Goal: Navigation & Orientation: Understand site structure

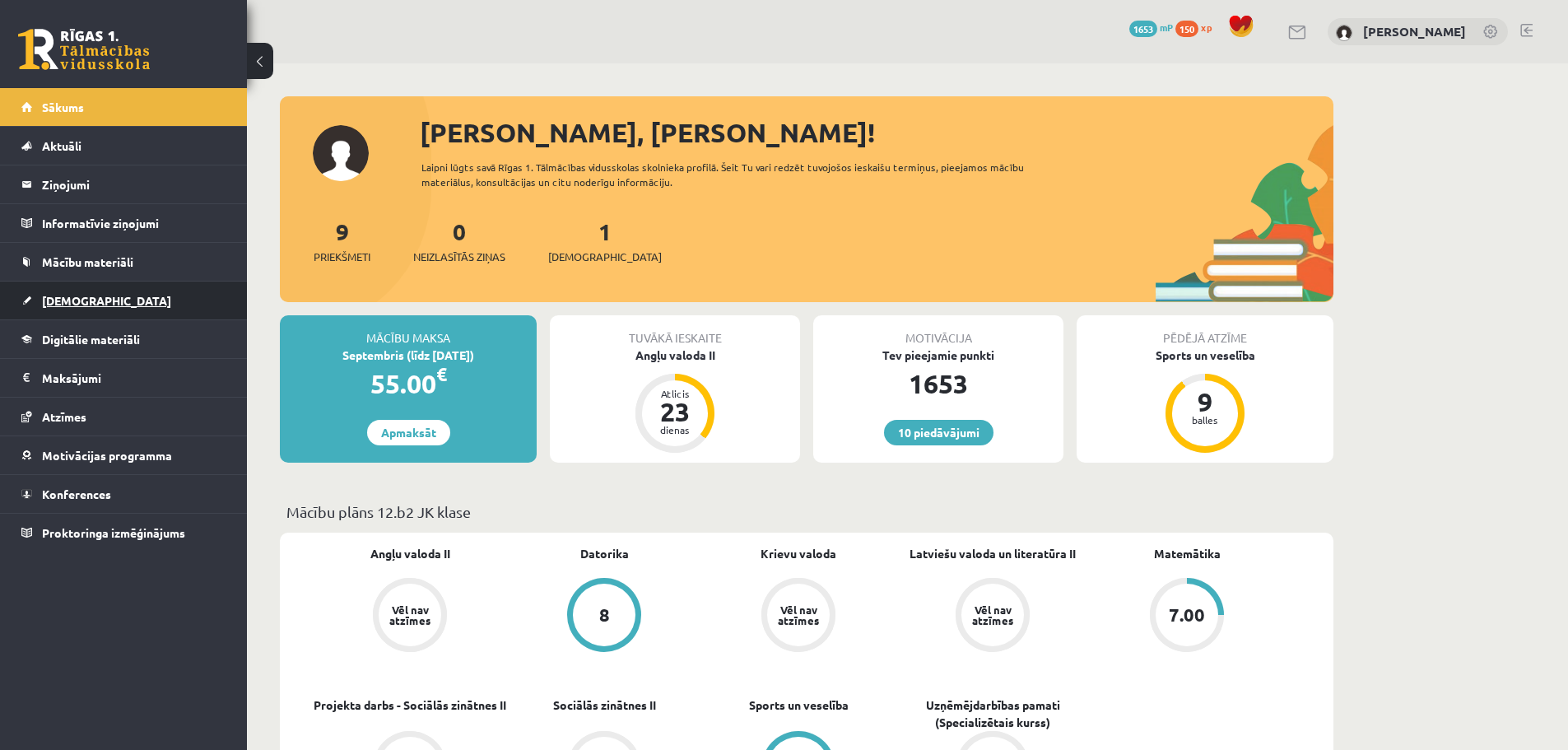
click at [40, 289] on link "[DEMOGRAPHIC_DATA]" at bounding box center [124, 300] width 205 height 38
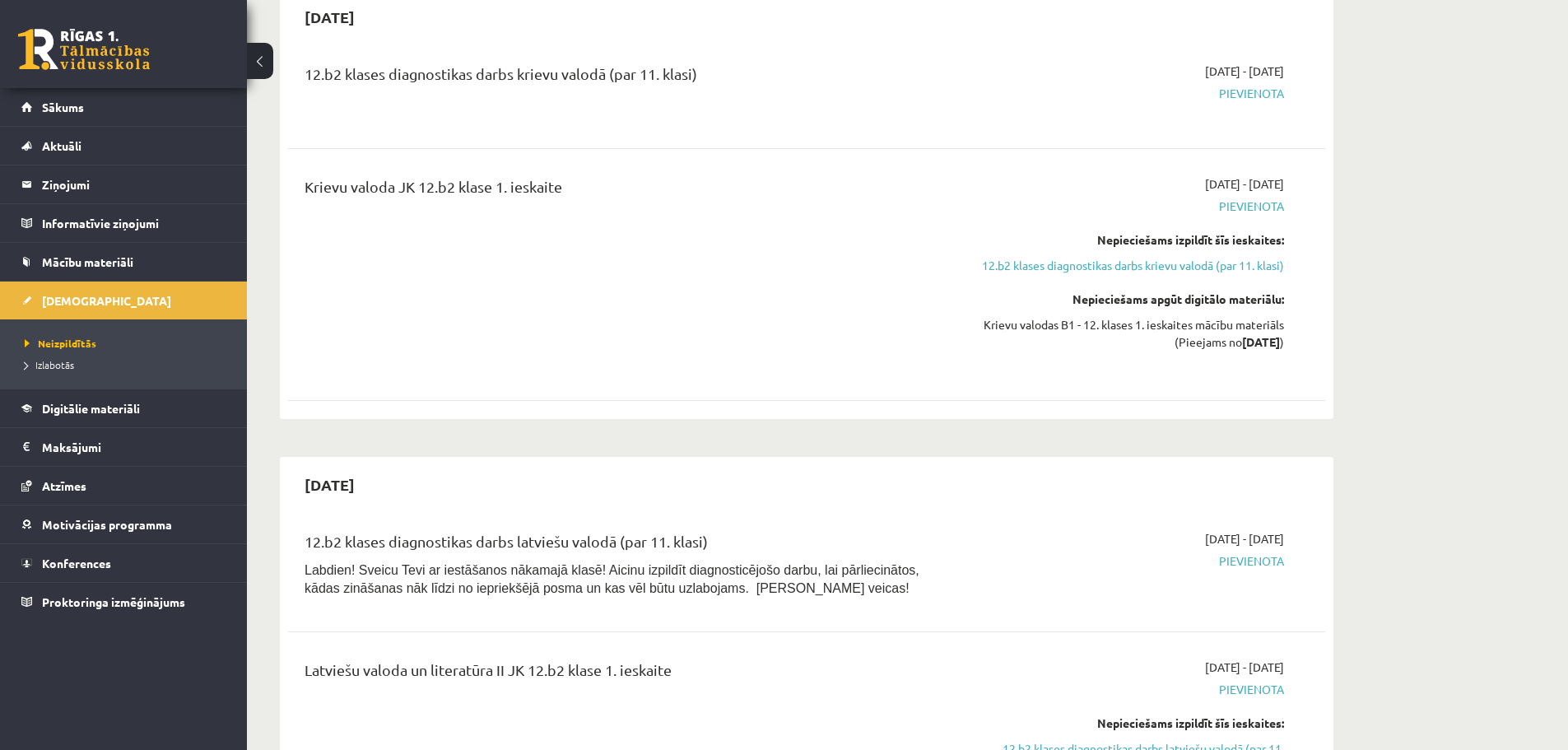
scroll to position [1002, 0]
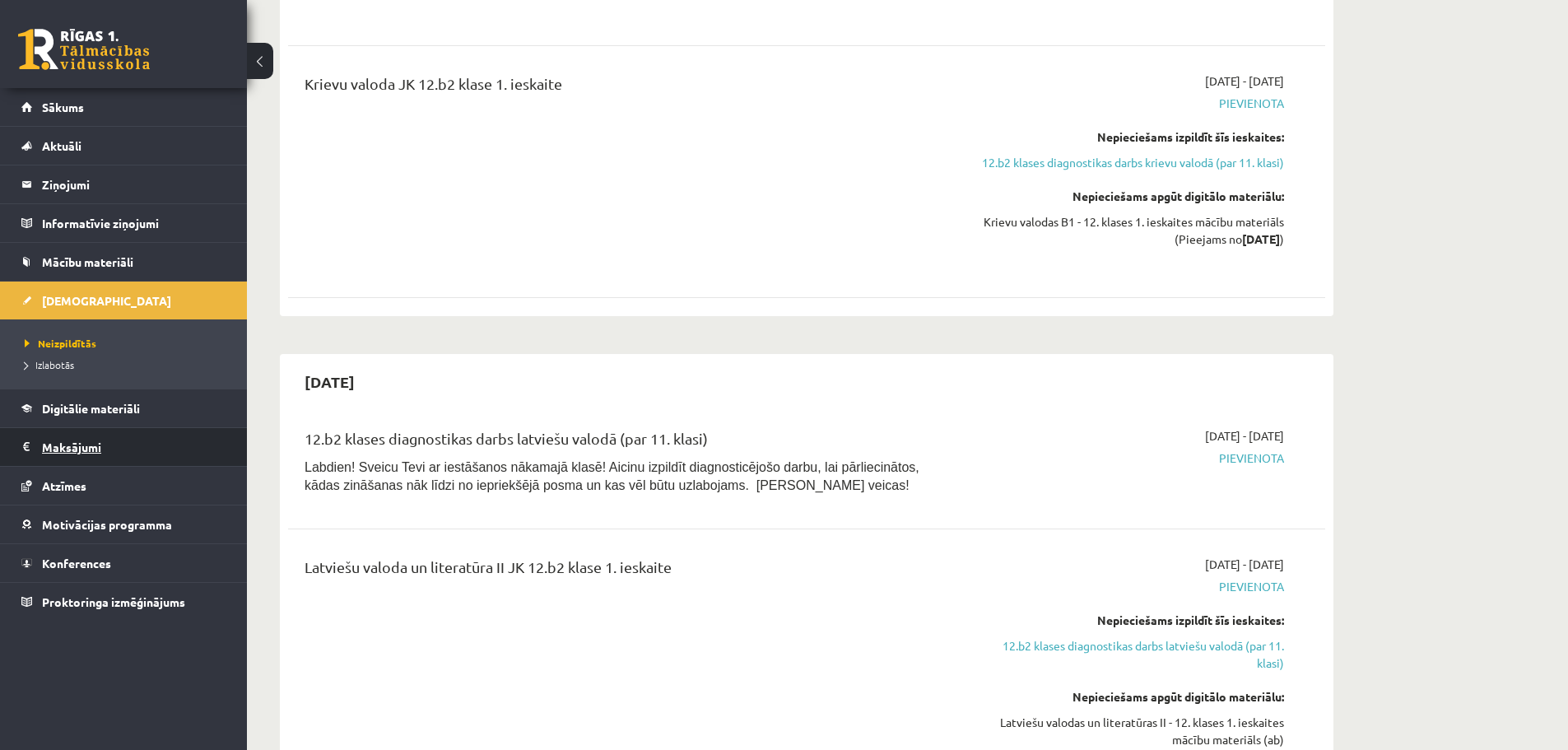
click at [54, 453] on legend "Maksājumi 0" at bounding box center [134, 447] width 185 height 38
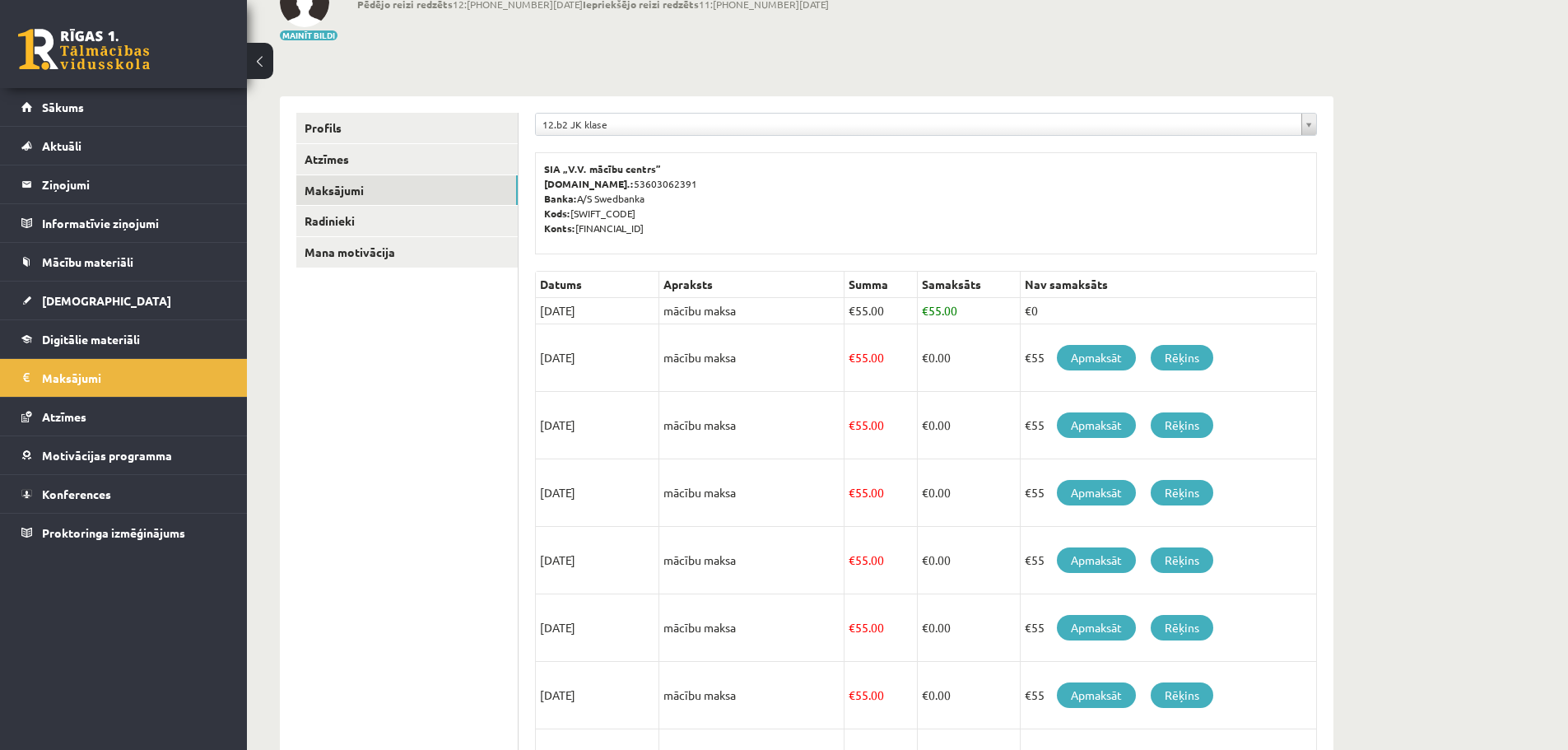
scroll to position [91, 0]
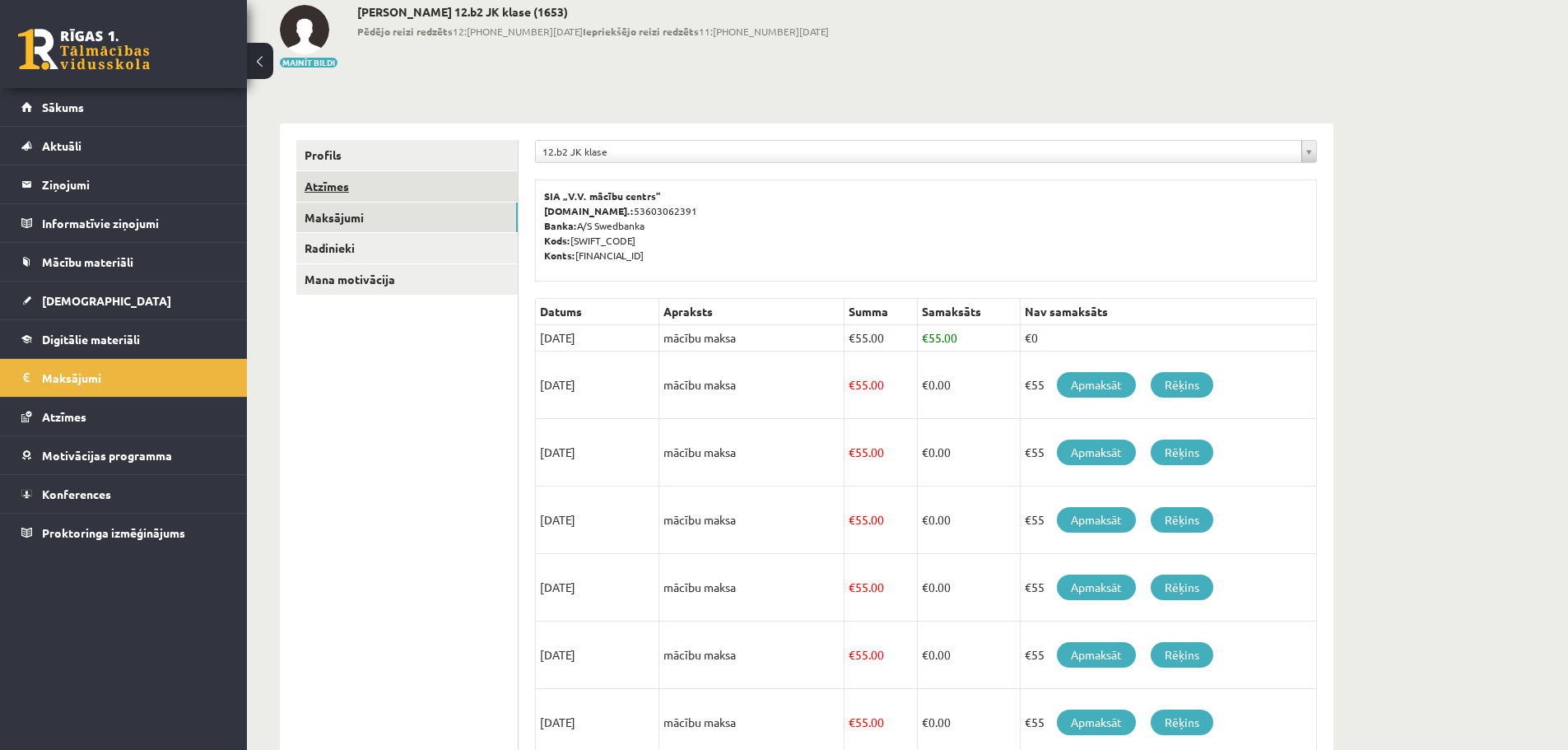
click at [336, 182] on link "Atzīmes" at bounding box center [406, 186] width 221 height 31
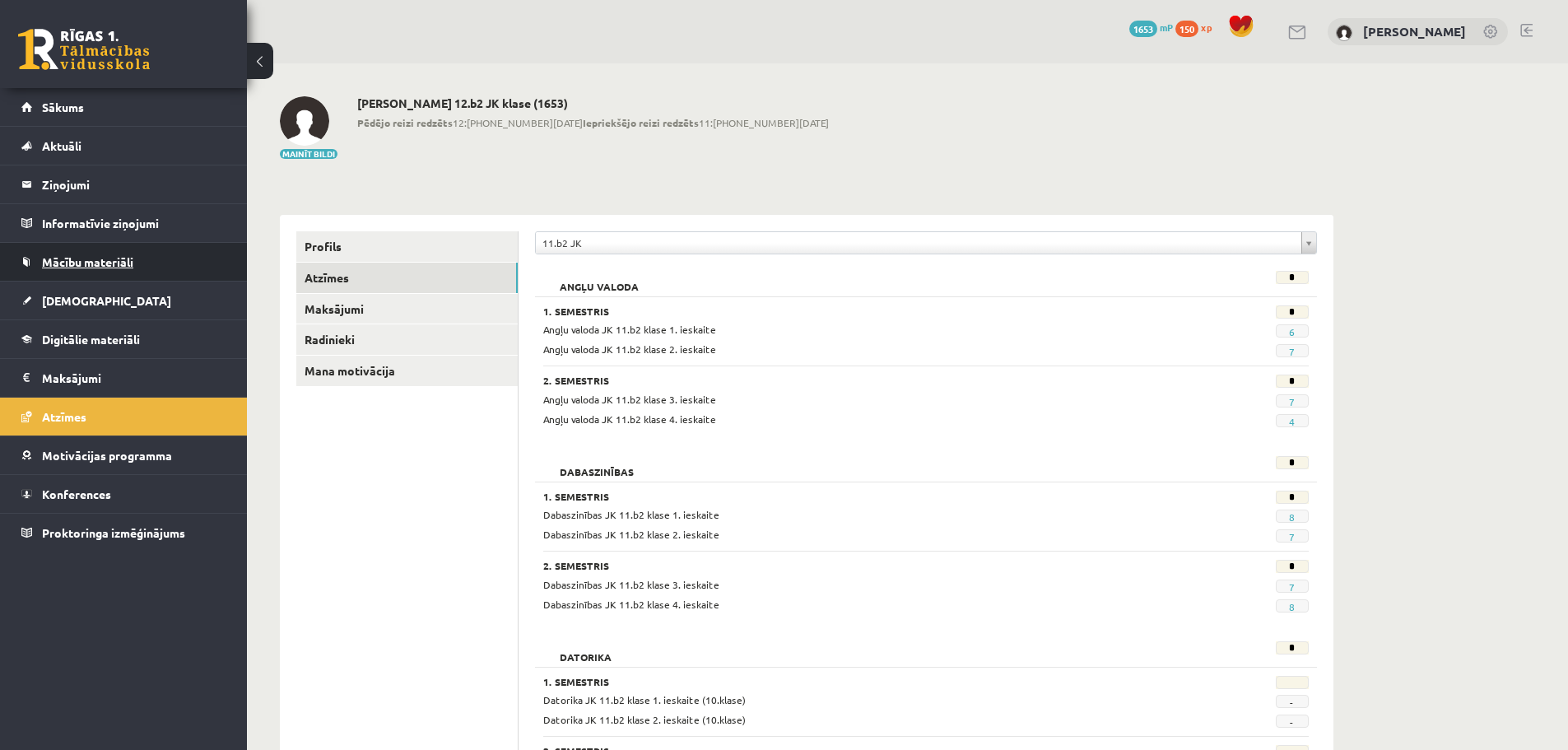
click at [137, 266] on link "Mācību materiāli" at bounding box center [124, 262] width 205 height 38
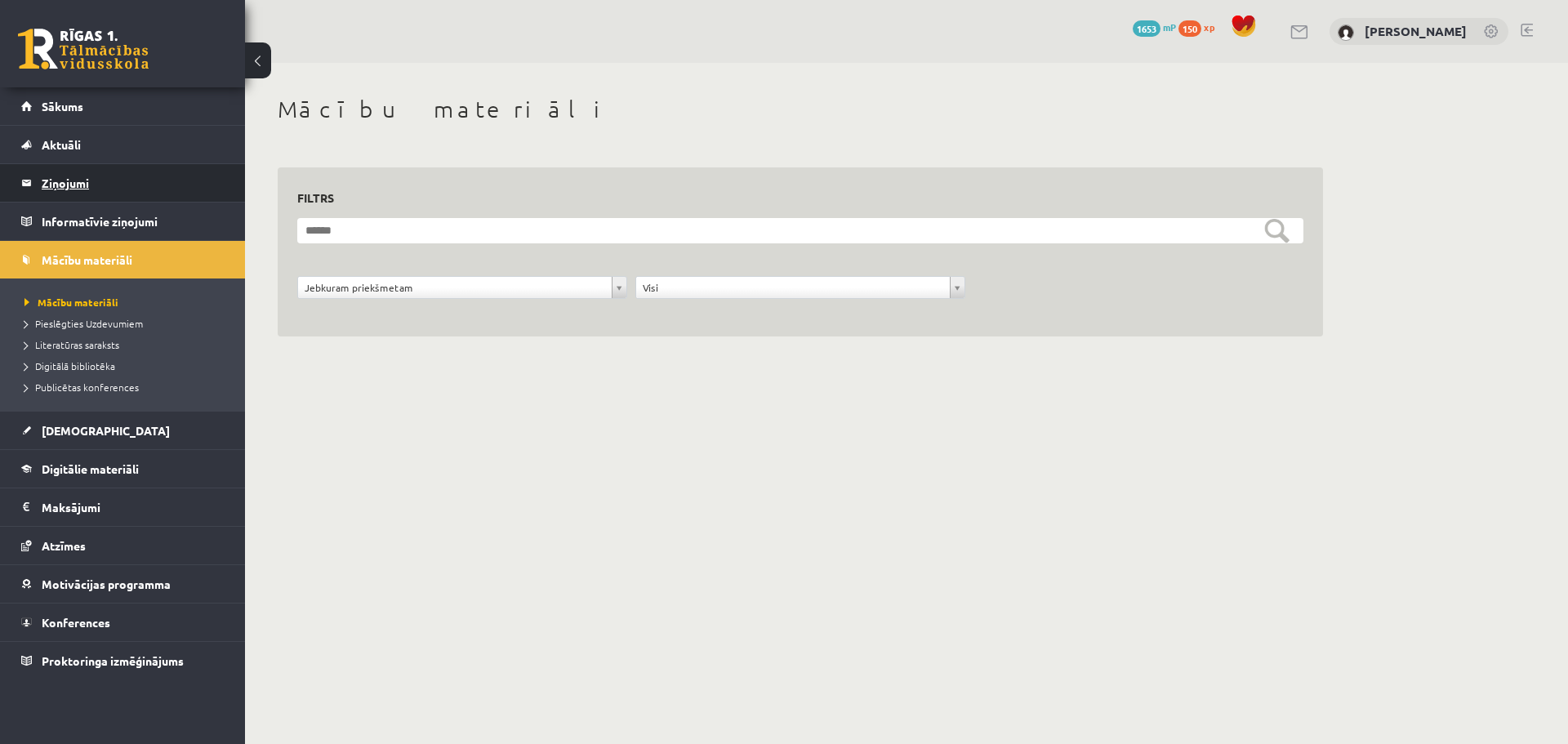
click at [96, 191] on legend "Ziņojumi 0" at bounding box center [133, 183] width 183 height 38
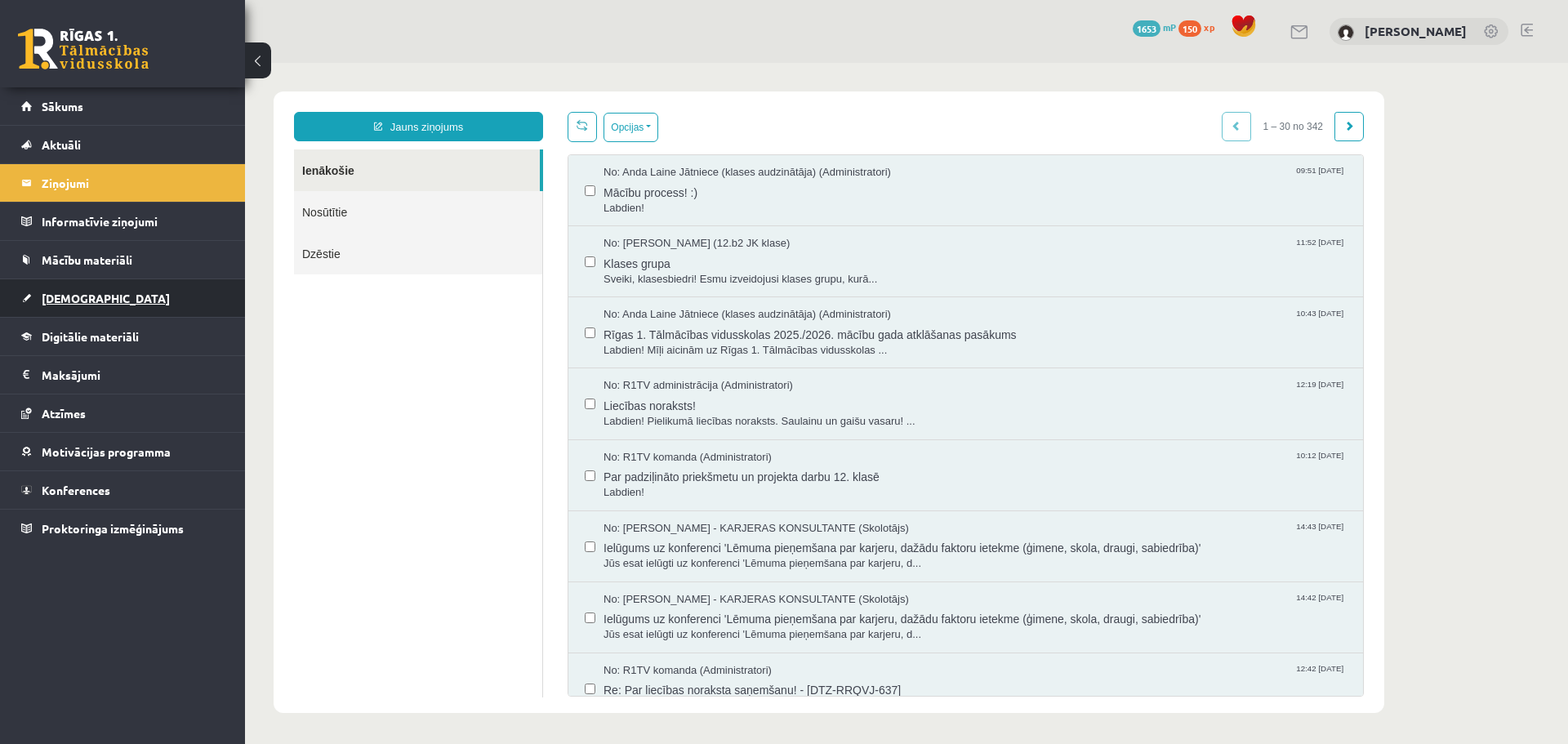
click at [92, 304] on link "[DEMOGRAPHIC_DATA]" at bounding box center [123, 298] width 204 height 38
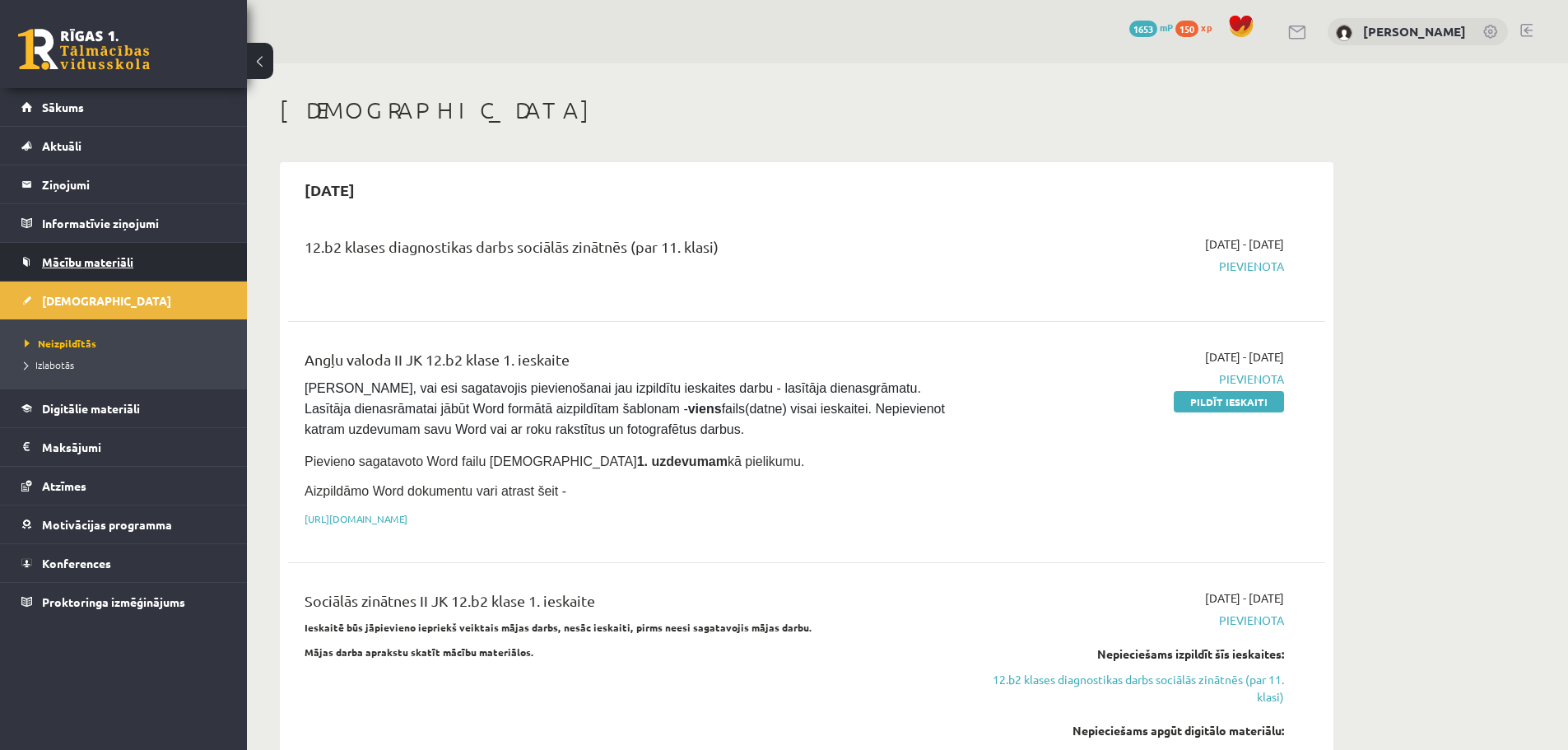
click at [152, 266] on link "Mācību materiāli" at bounding box center [124, 262] width 205 height 38
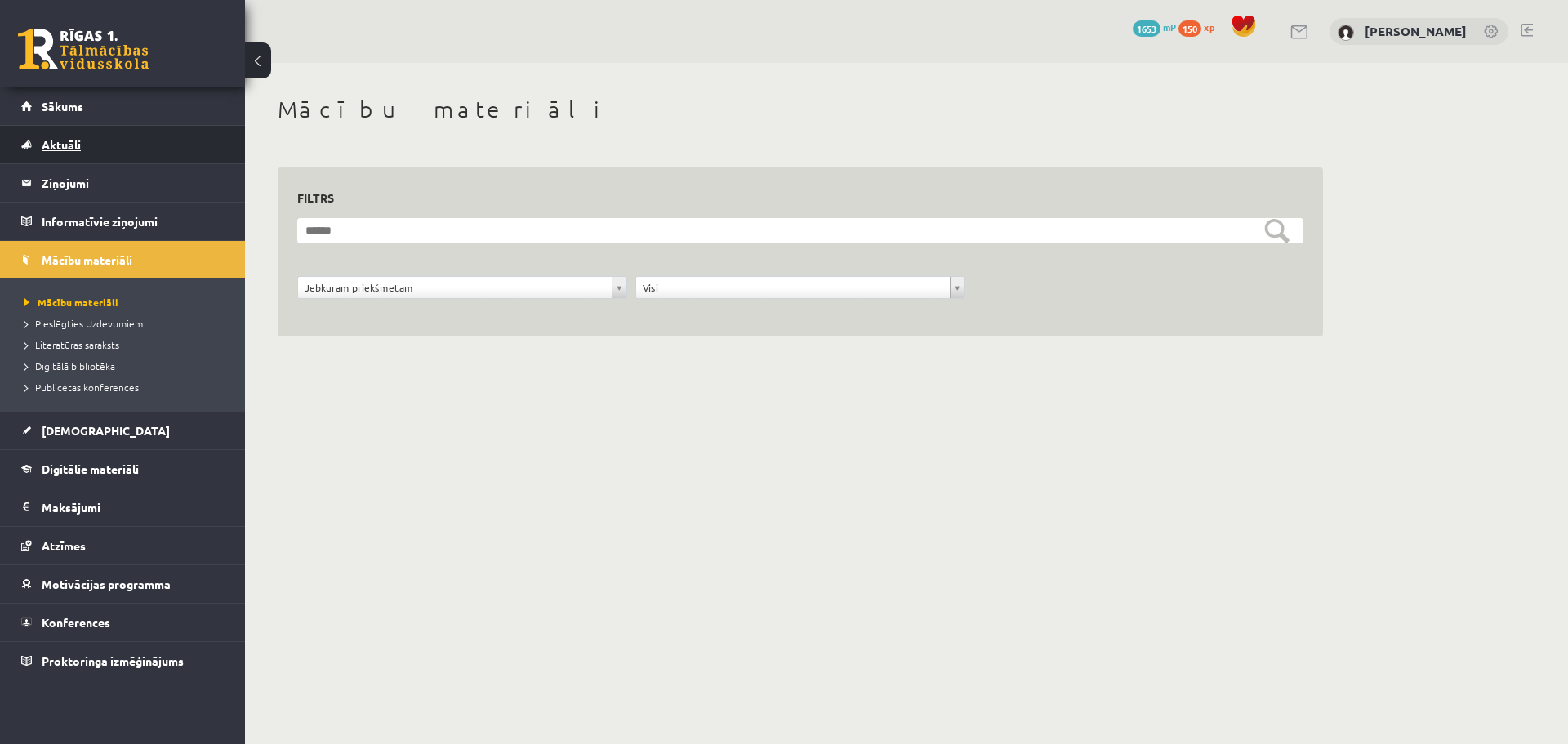
click at [118, 143] on link "Aktuāli" at bounding box center [123, 145] width 204 height 38
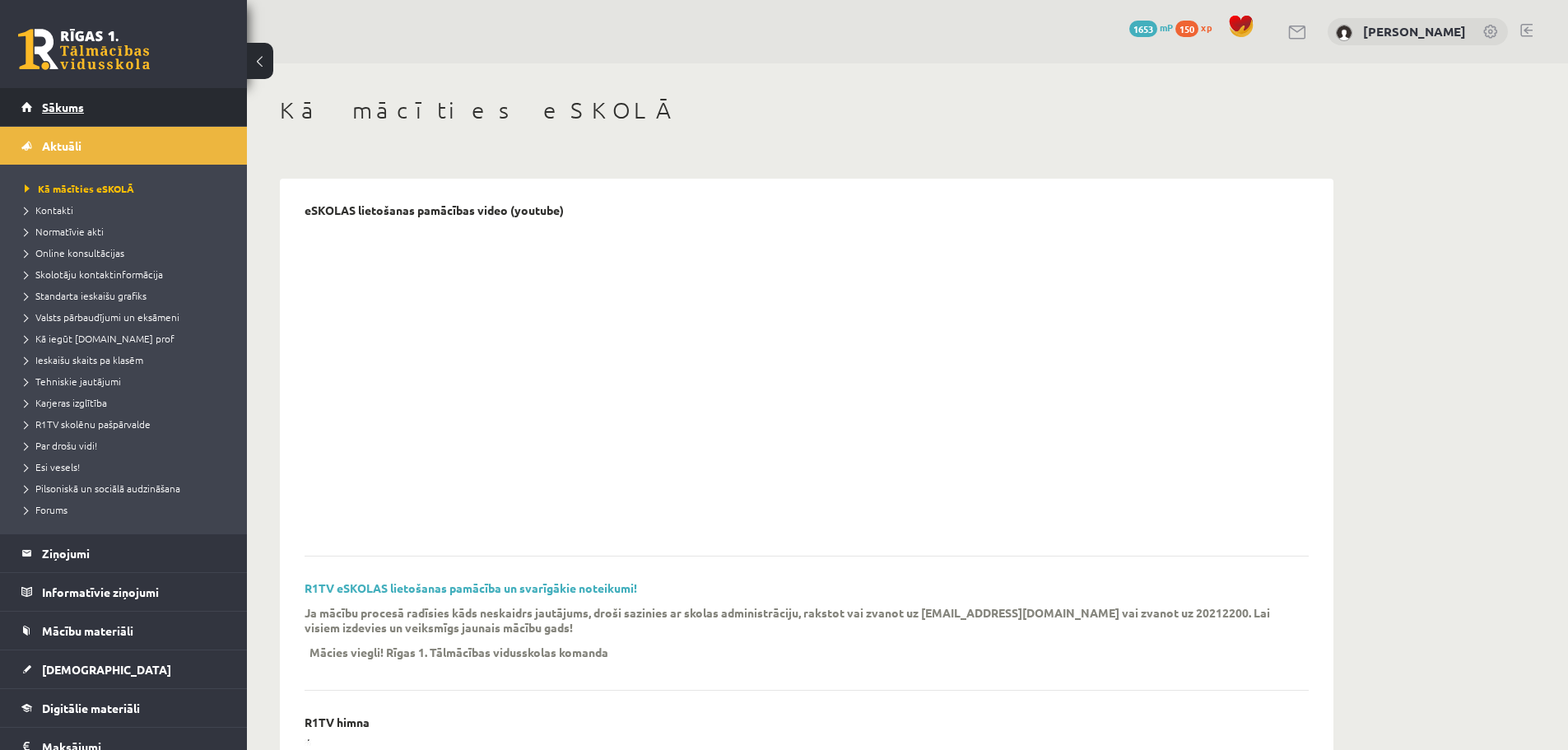
click at [118, 115] on link "Sākums" at bounding box center [124, 107] width 205 height 38
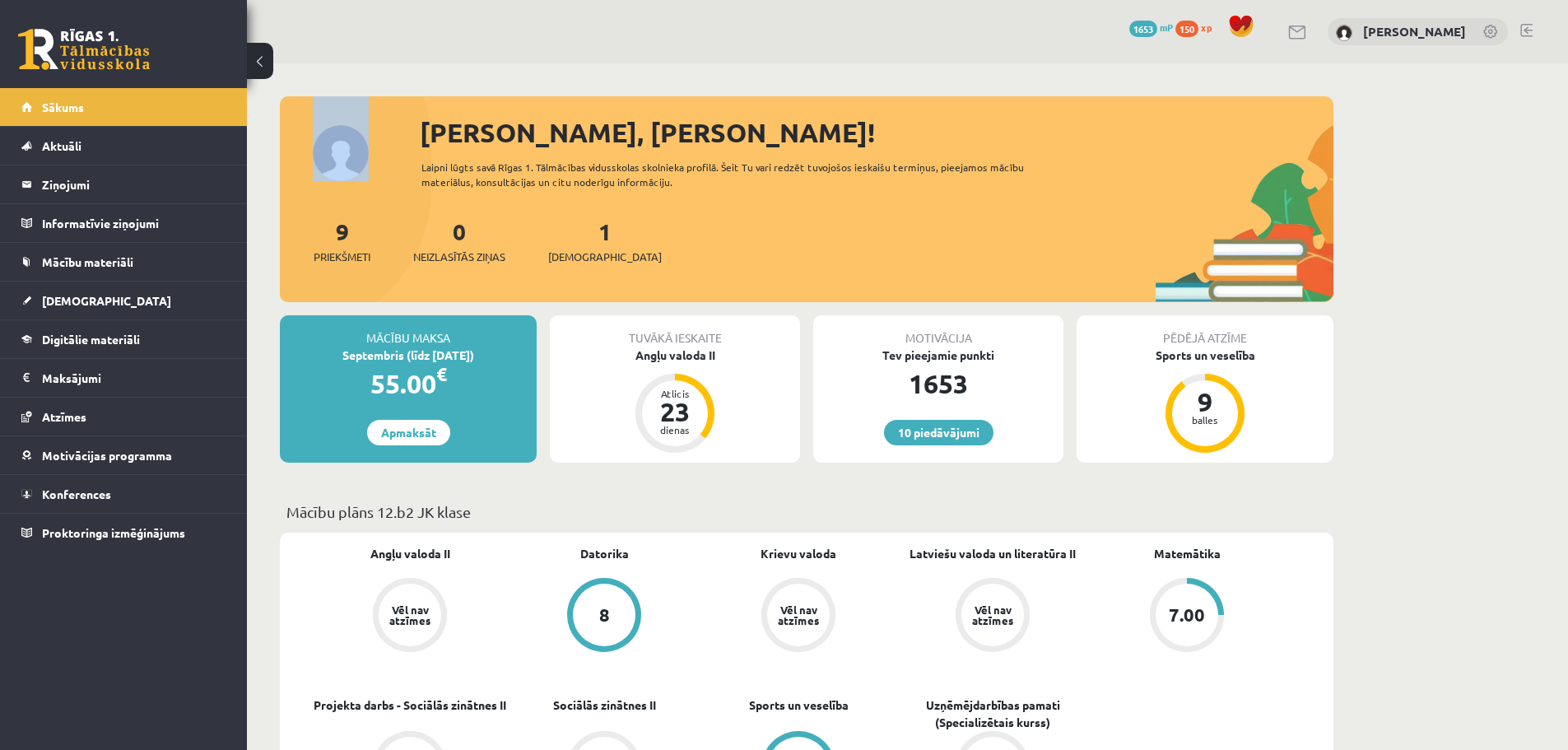
drag, startPoint x: 1493, startPoint y: 93, endPoint x: 1504, endPoint y: 102, distance: 14.2
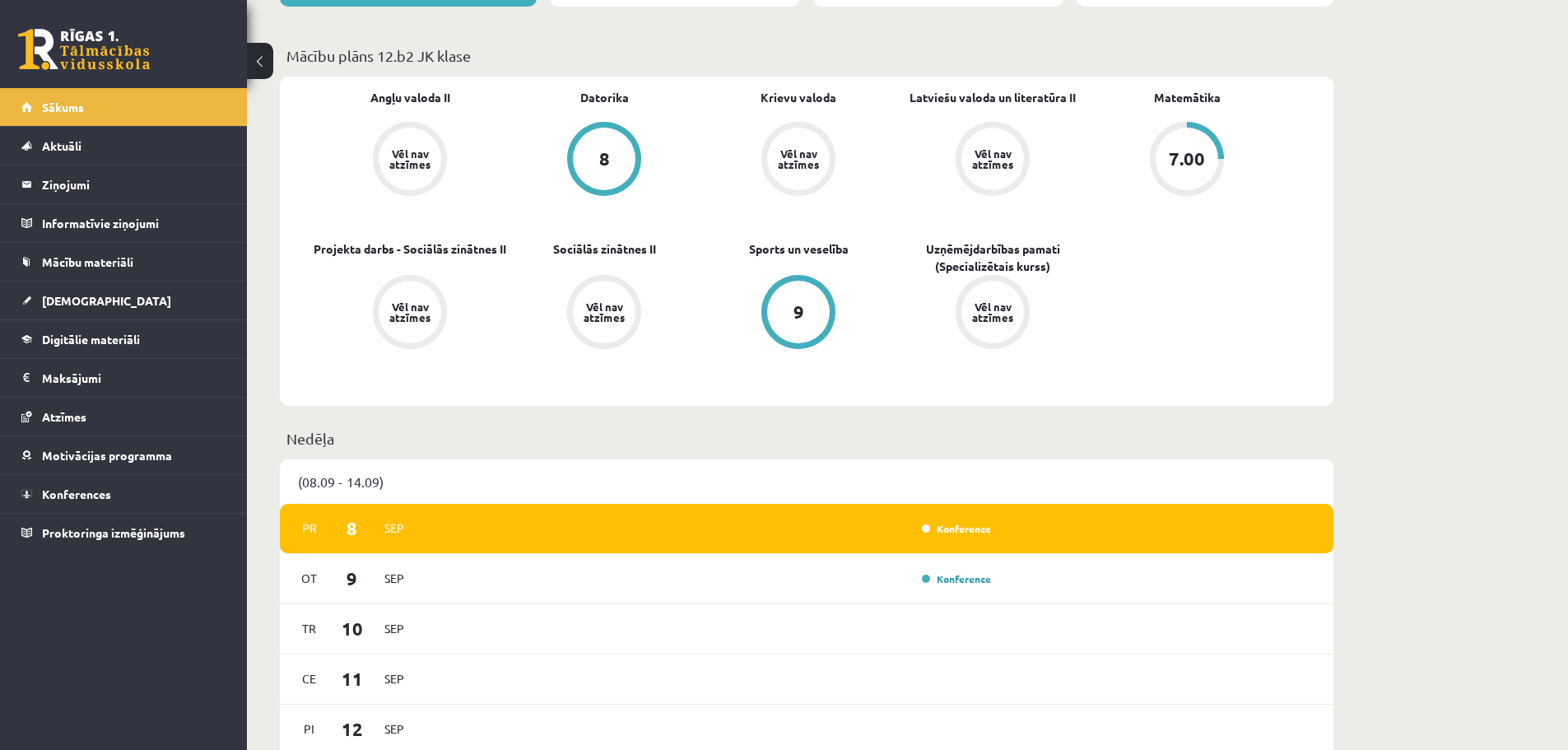
scroll to position [465, 0]
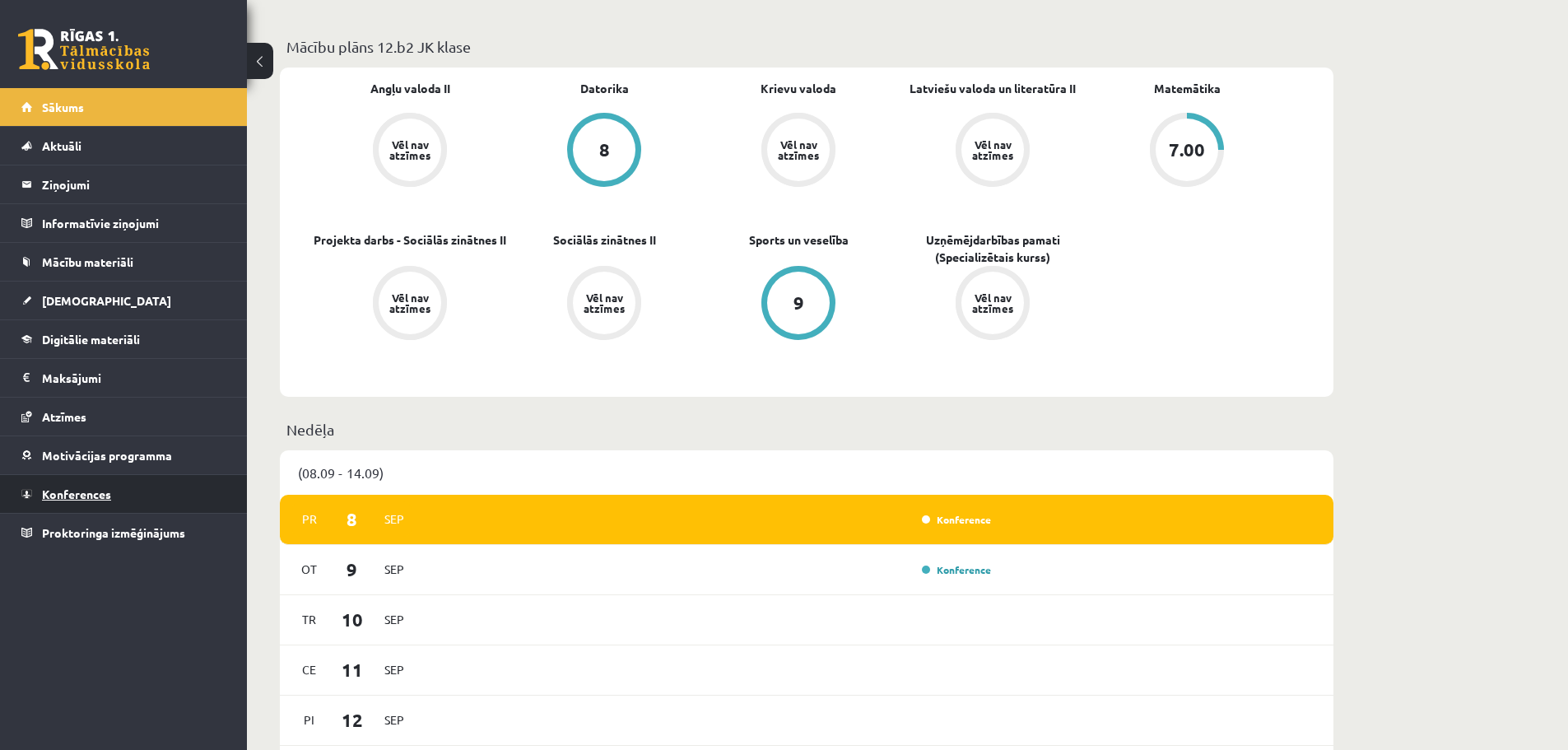
click at [81, 491] on span "Konferences" at bounding box center [77, 494] width 70 height 15
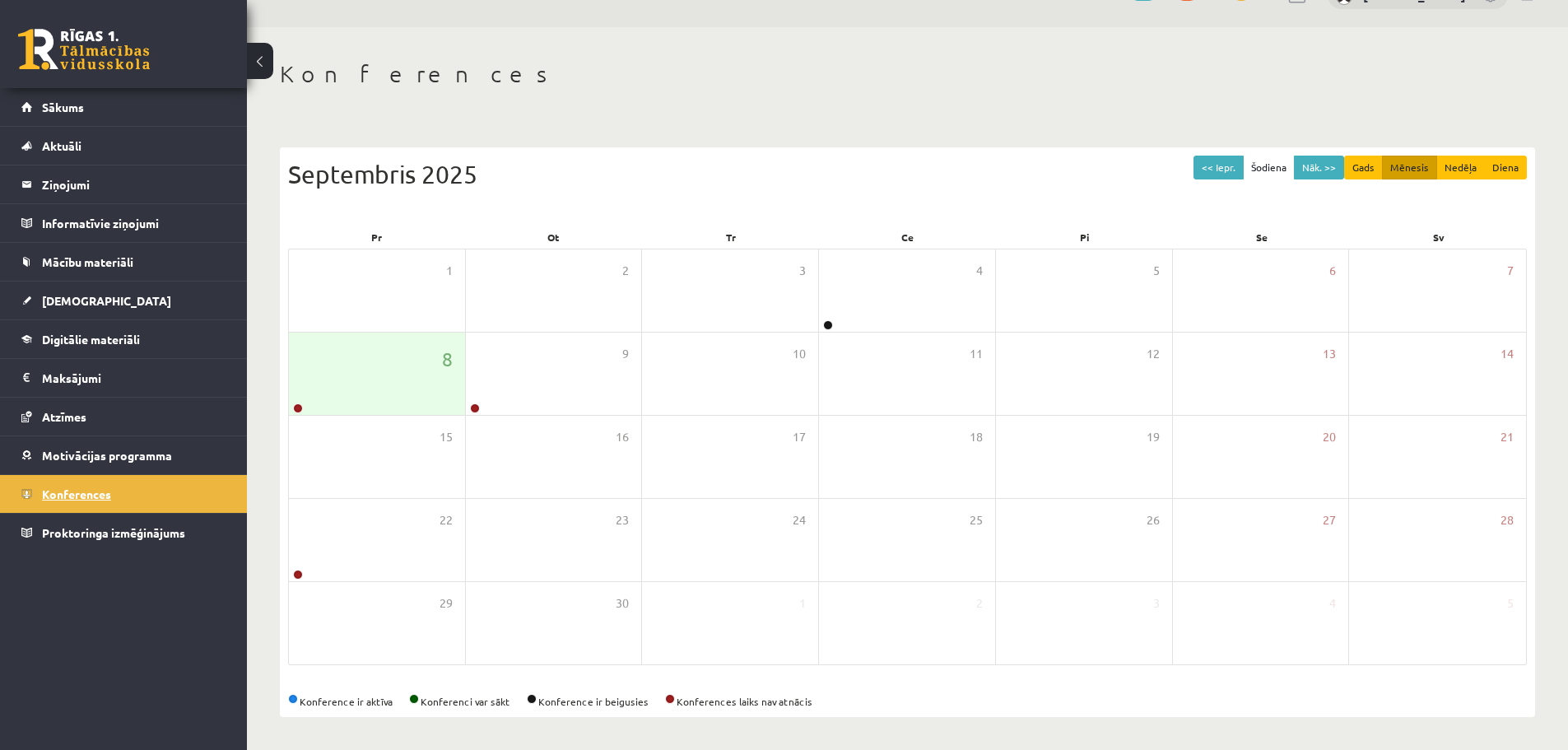
scroll to position [37, 0]
click at [94, 150] on link "Aktuāli" at bounding box center [124, 146] width 205 height 38
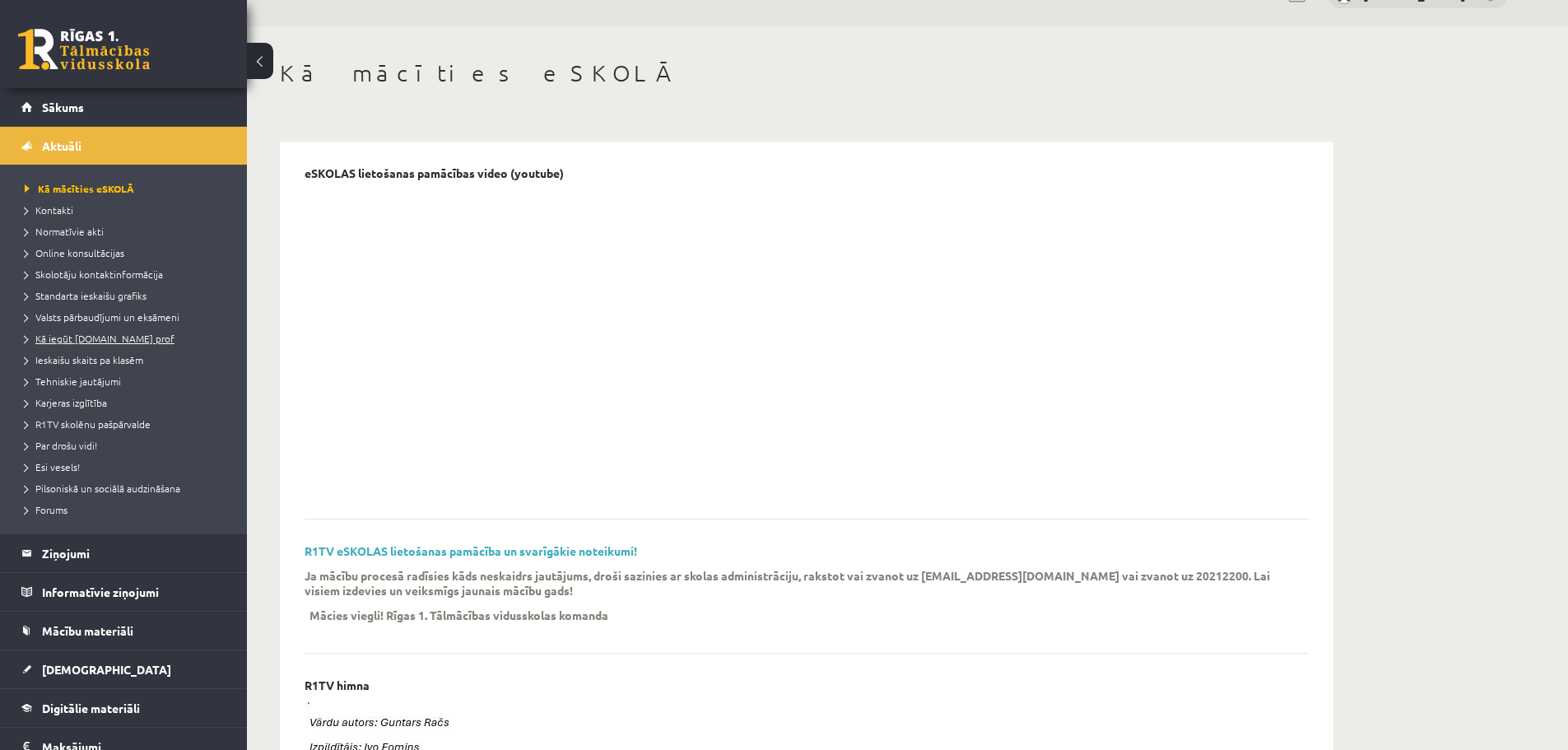
click at [89, 335] on span "Kā iegūt [DOMAIN_NAME] prof" at bounding box center [99, 339] width 150 height 13
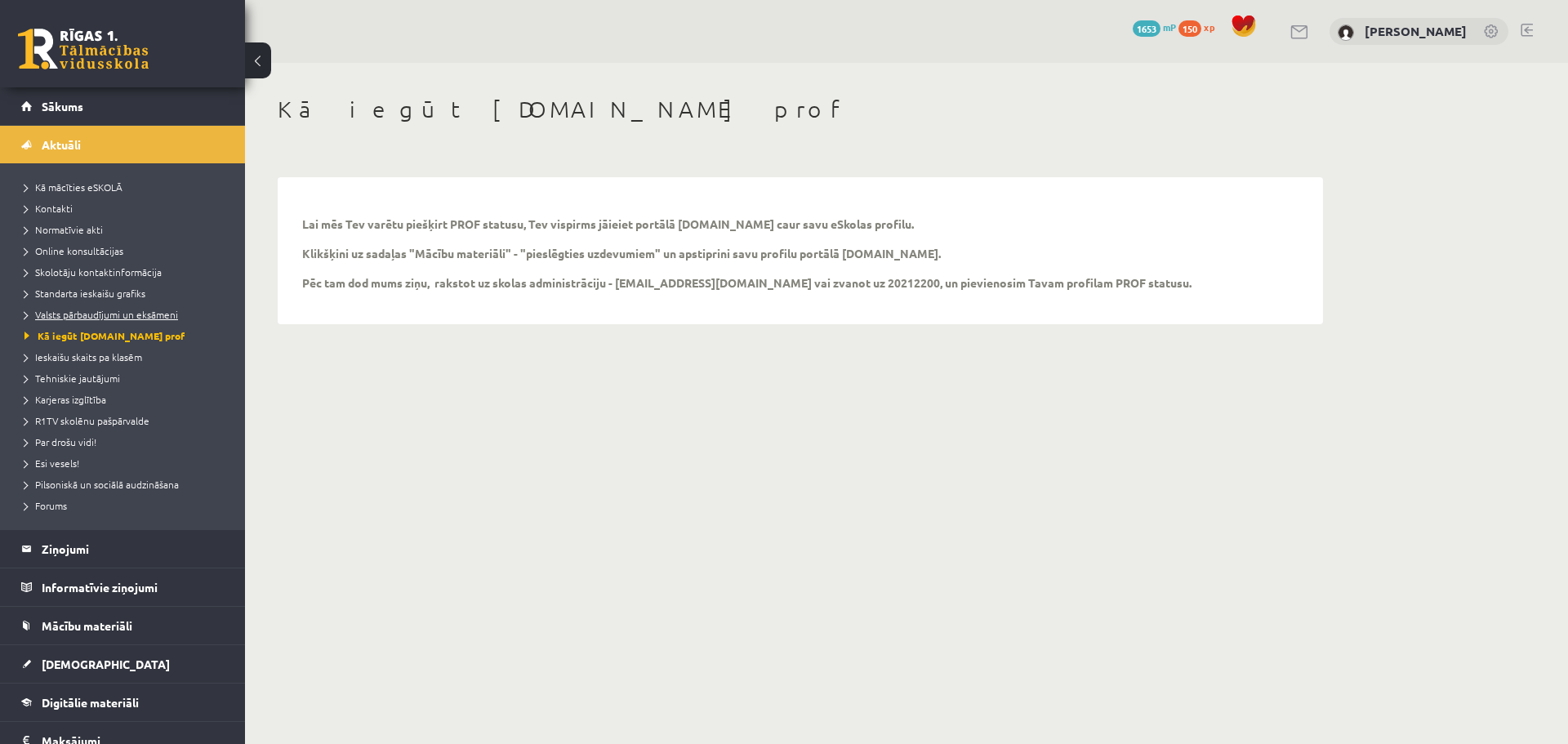
click at [83, 314] on span "Valsts pārbaudījumi un eksāmeni" at bounding box center [101, 315] width 154 height 13
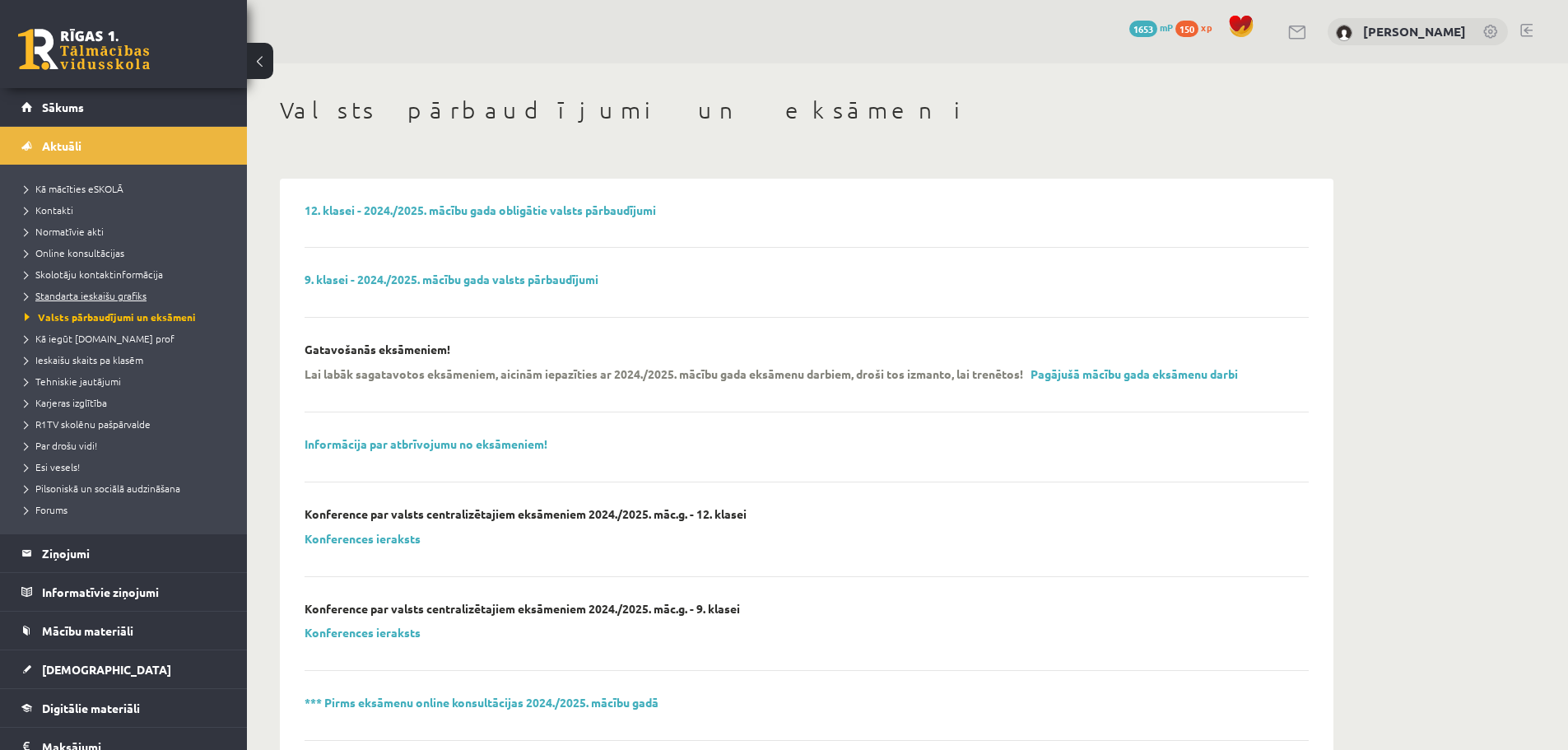
click at [84, 296] on span "Standarta ieskaišu grafiks" at bounding box center [85, 296] width 122 height 13
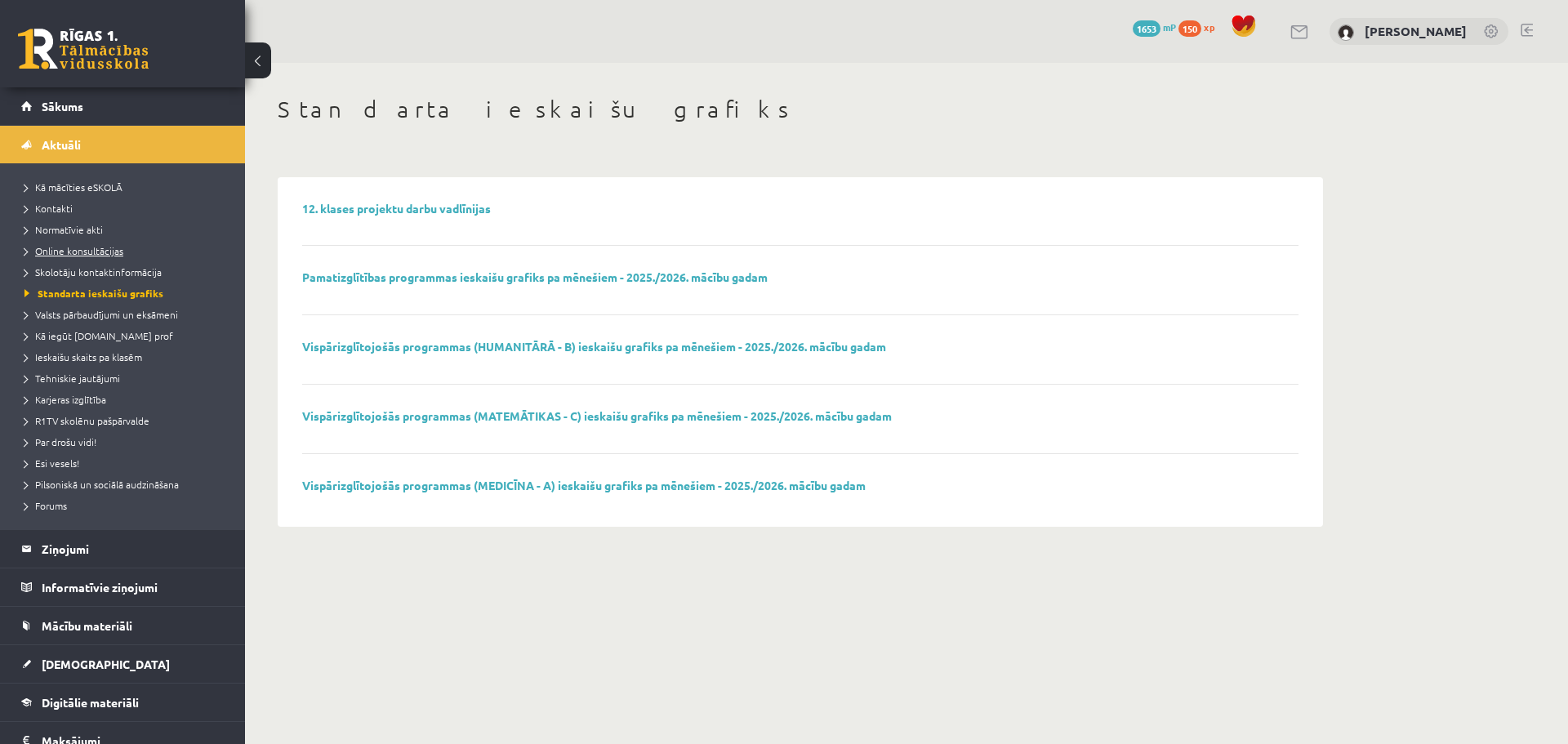
click at [83, 255] on span "Online konsultācijas" at bounding box center [74, 250] width 99 height 13
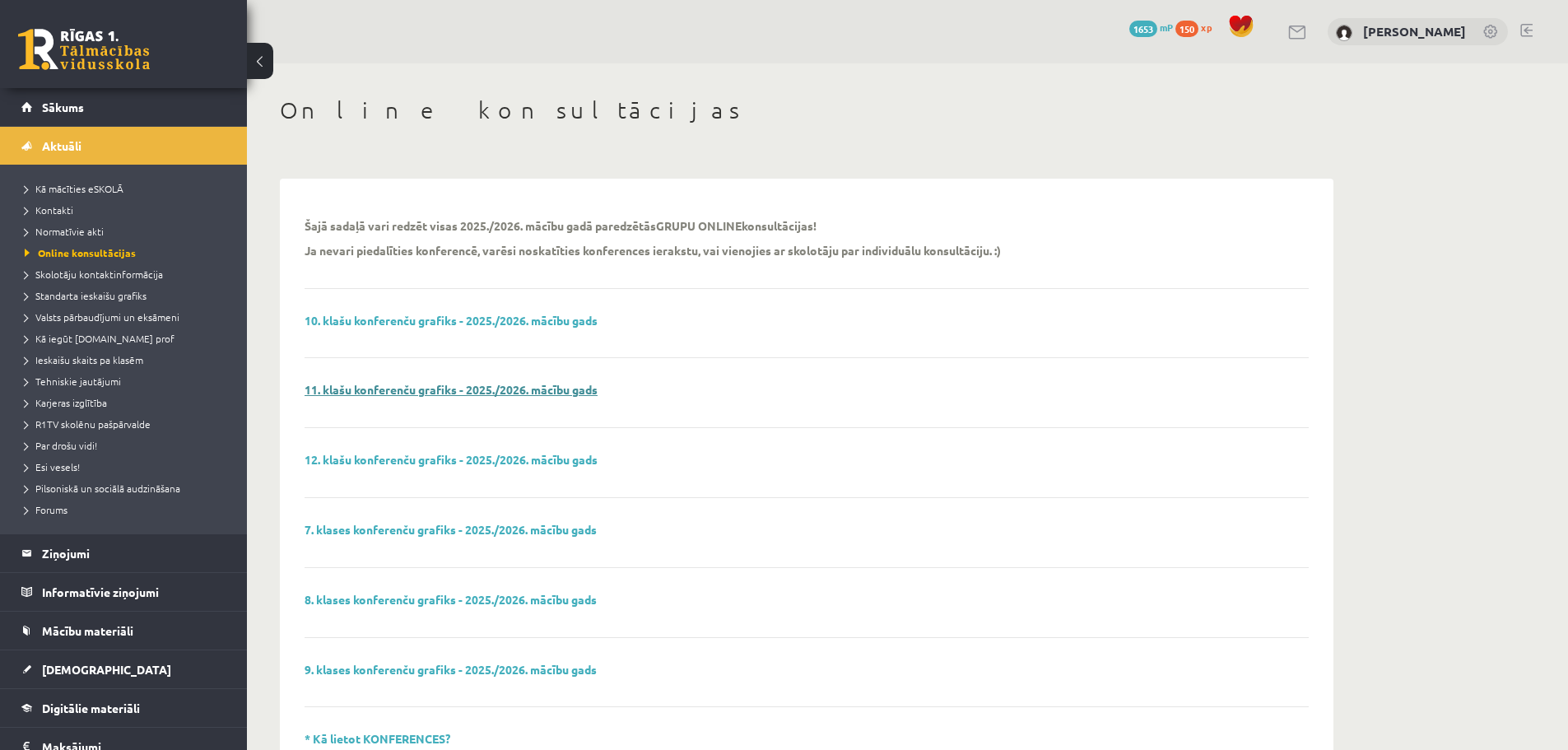
click at [398, 392] on link "11. klašu konferenču grafiks - 2025./2026. mācību gads" at bounding box center [451, 389] width 293 height 15
click at [569, 389] on link "11. klašu konferenču grafiks - 2025./2026. mācību gads" at bounding box center [451, 389] width 293 height 15
click at [99, 302] on link "Standarta ieskaišu grafiks" at bounding box center [127, 296] width 206 height 15
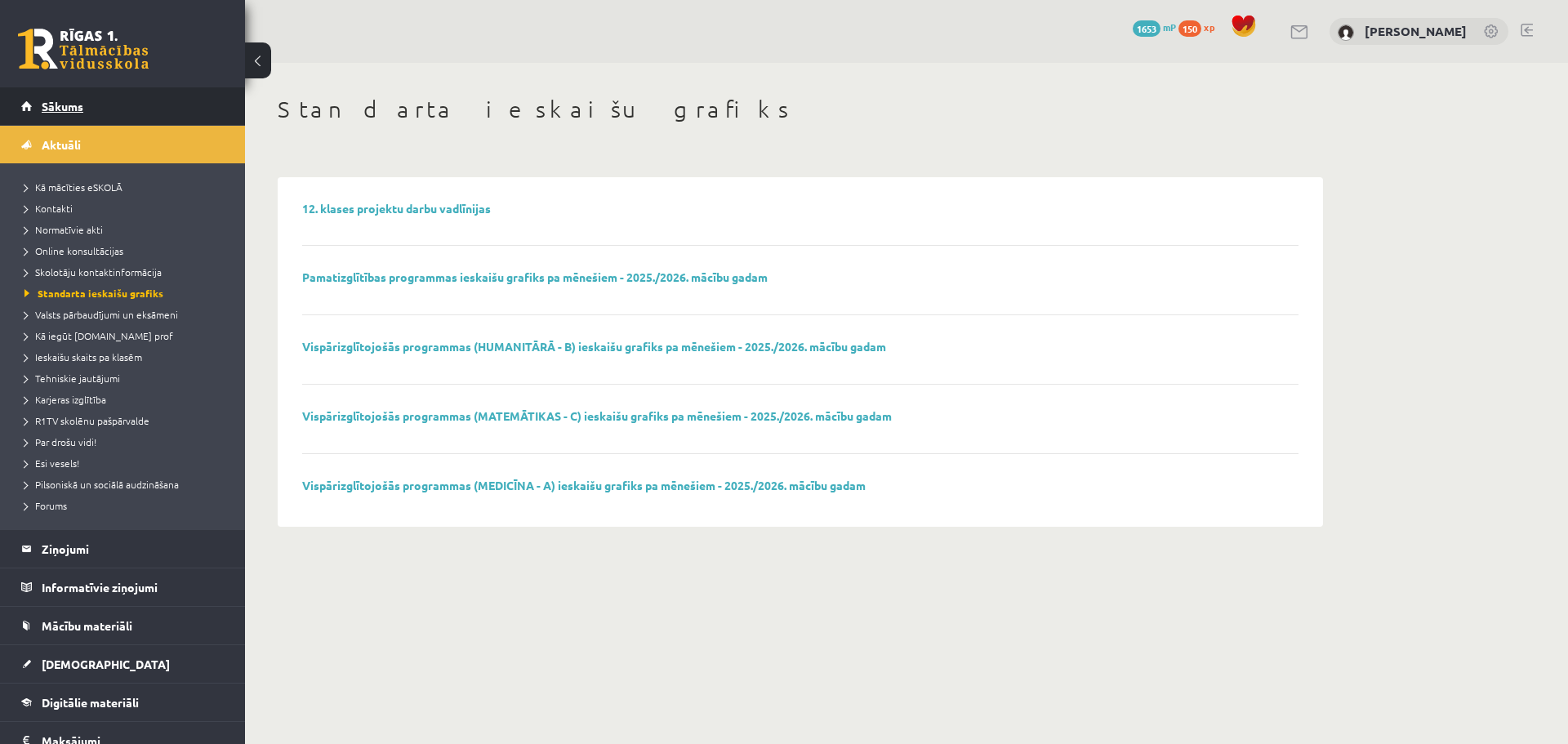
click at [121, 112] on link "Sākums" at bounding box center [123, 106] width 204 height 38
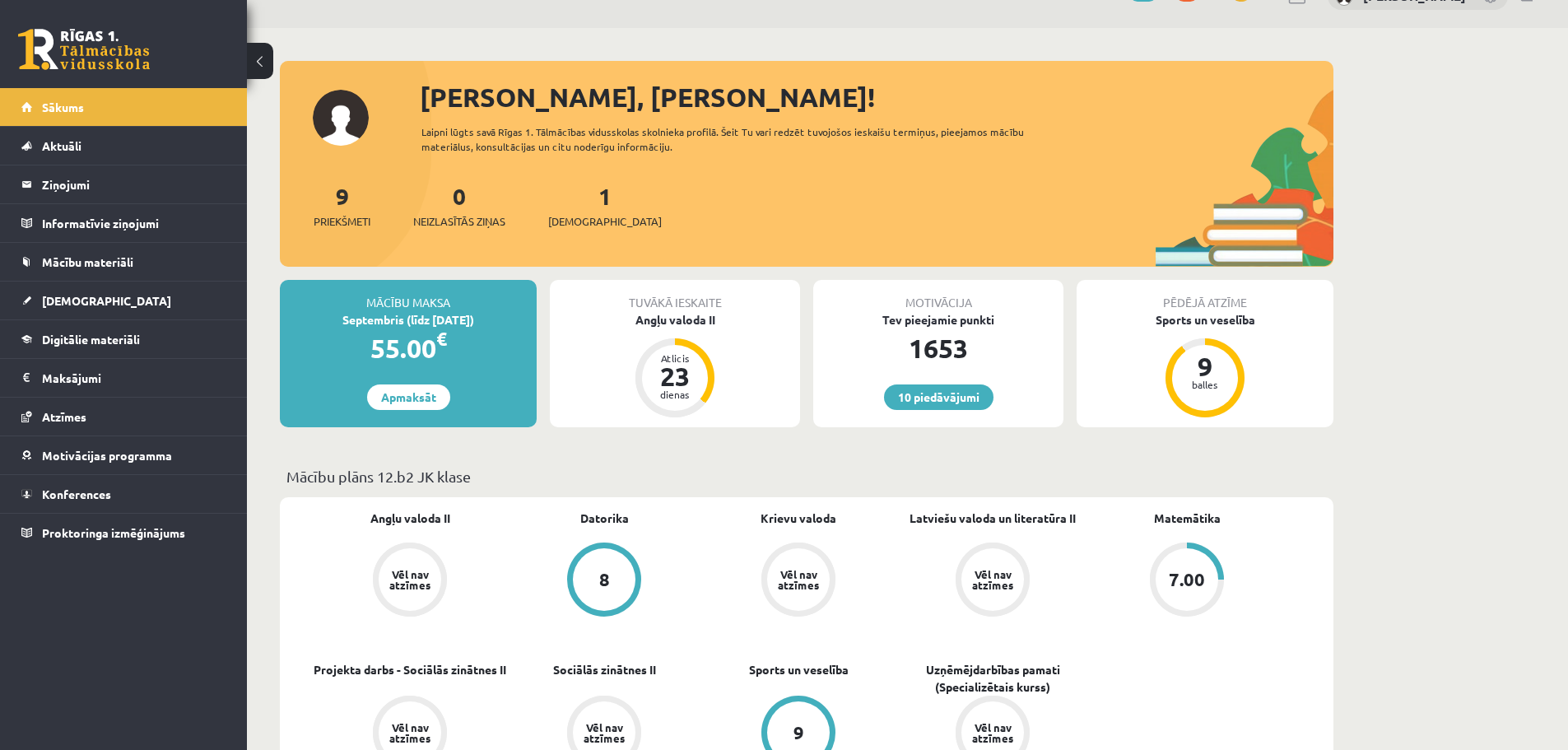
scroll to position [63, 0]
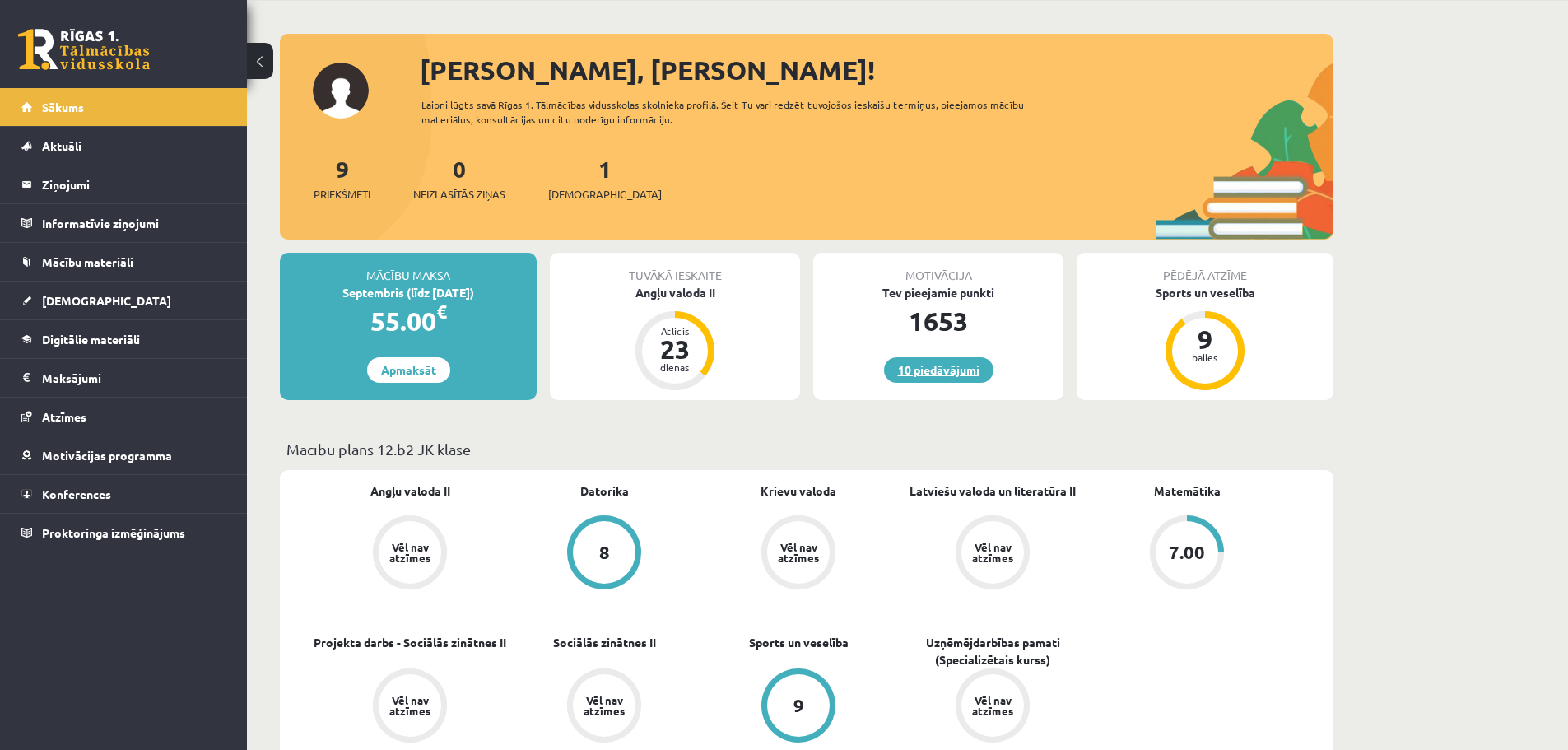
click at [939, 373] on link "10 piedāvājumi" at bounding box center [939, 370] width 109 height 26
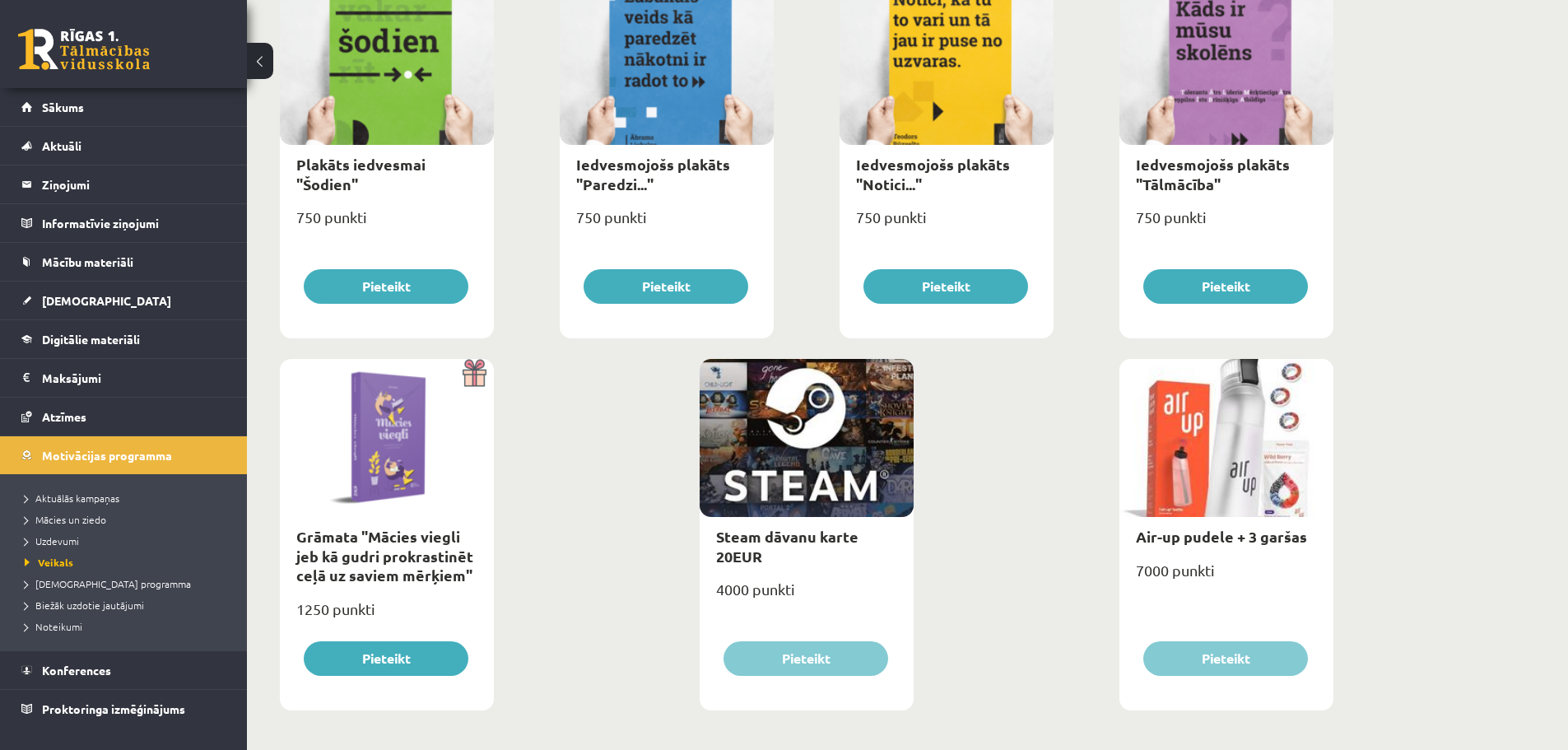
scroll to position [1779, 0]
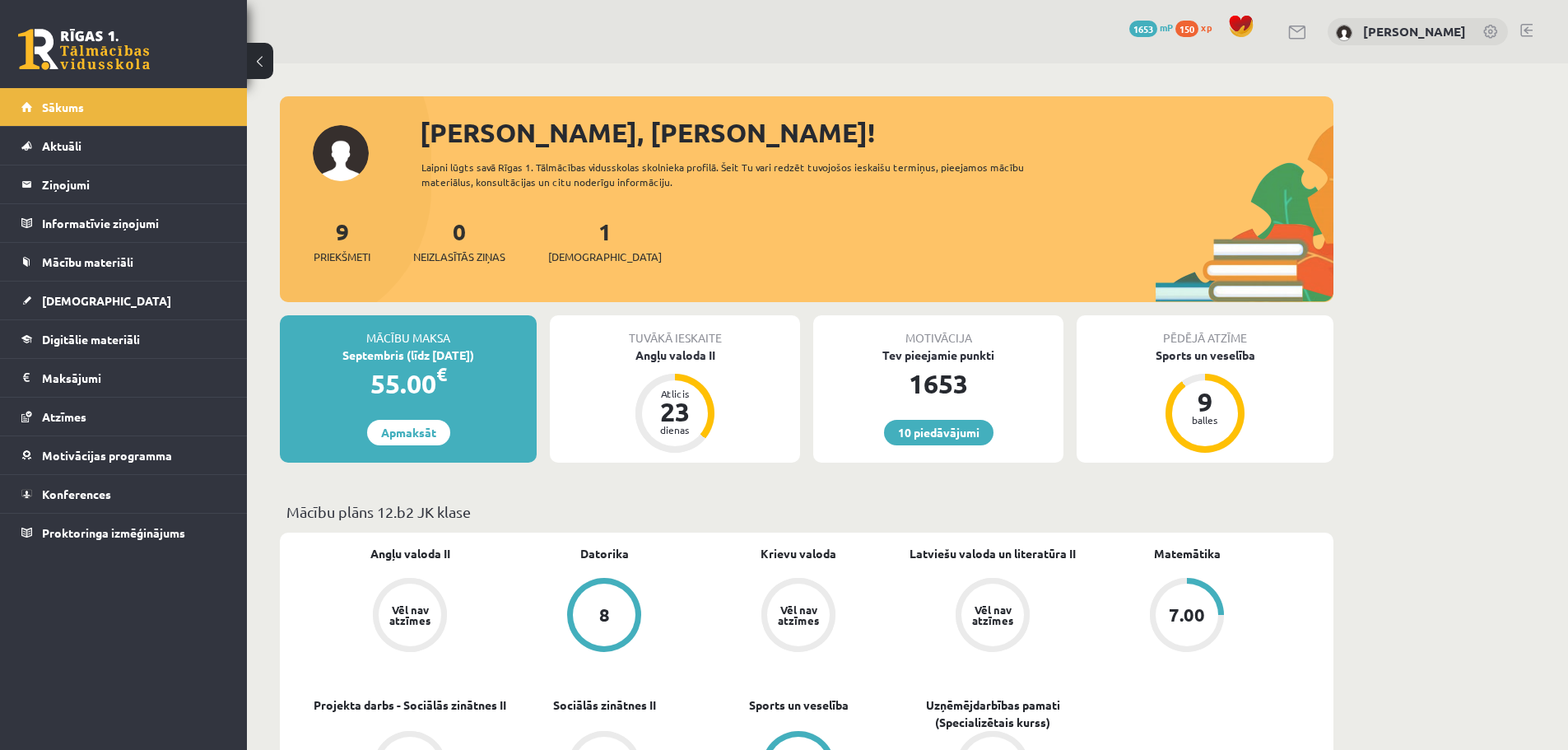
scroll to position [63, 0]
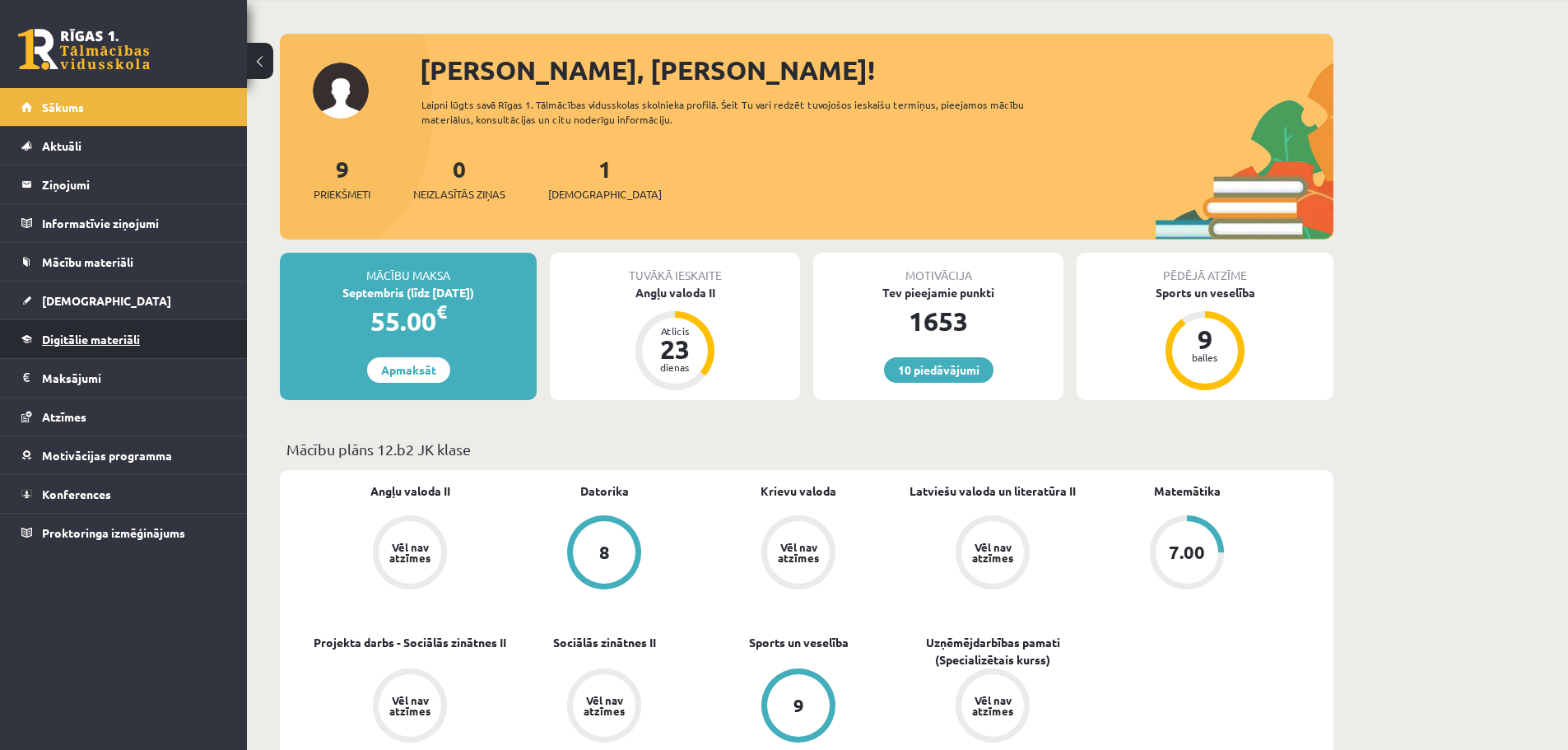
click at [190, 331] on link "Digitālie materiāli" at bounding box center [124, 339] width 205 height 38
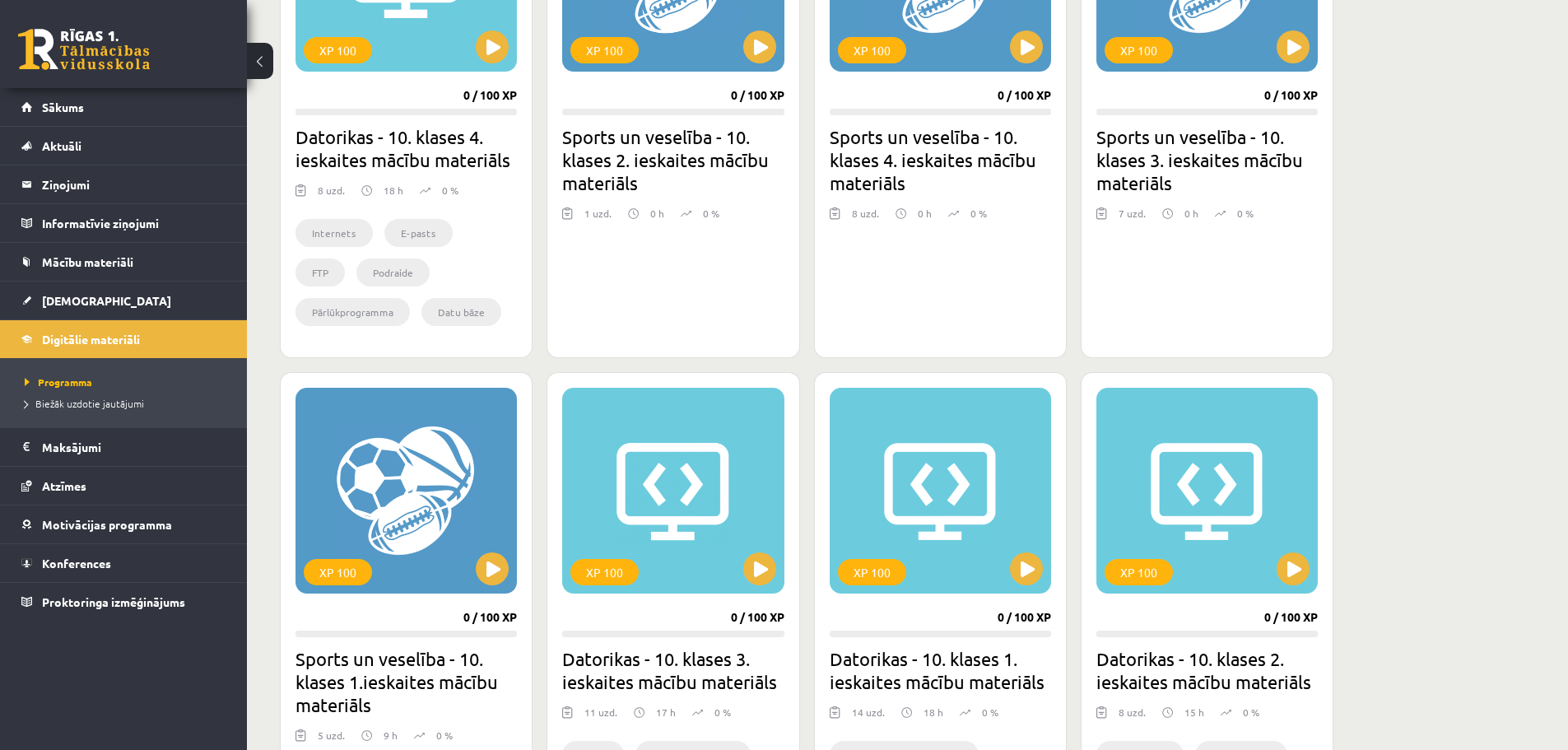
scroll to position [624, 0]
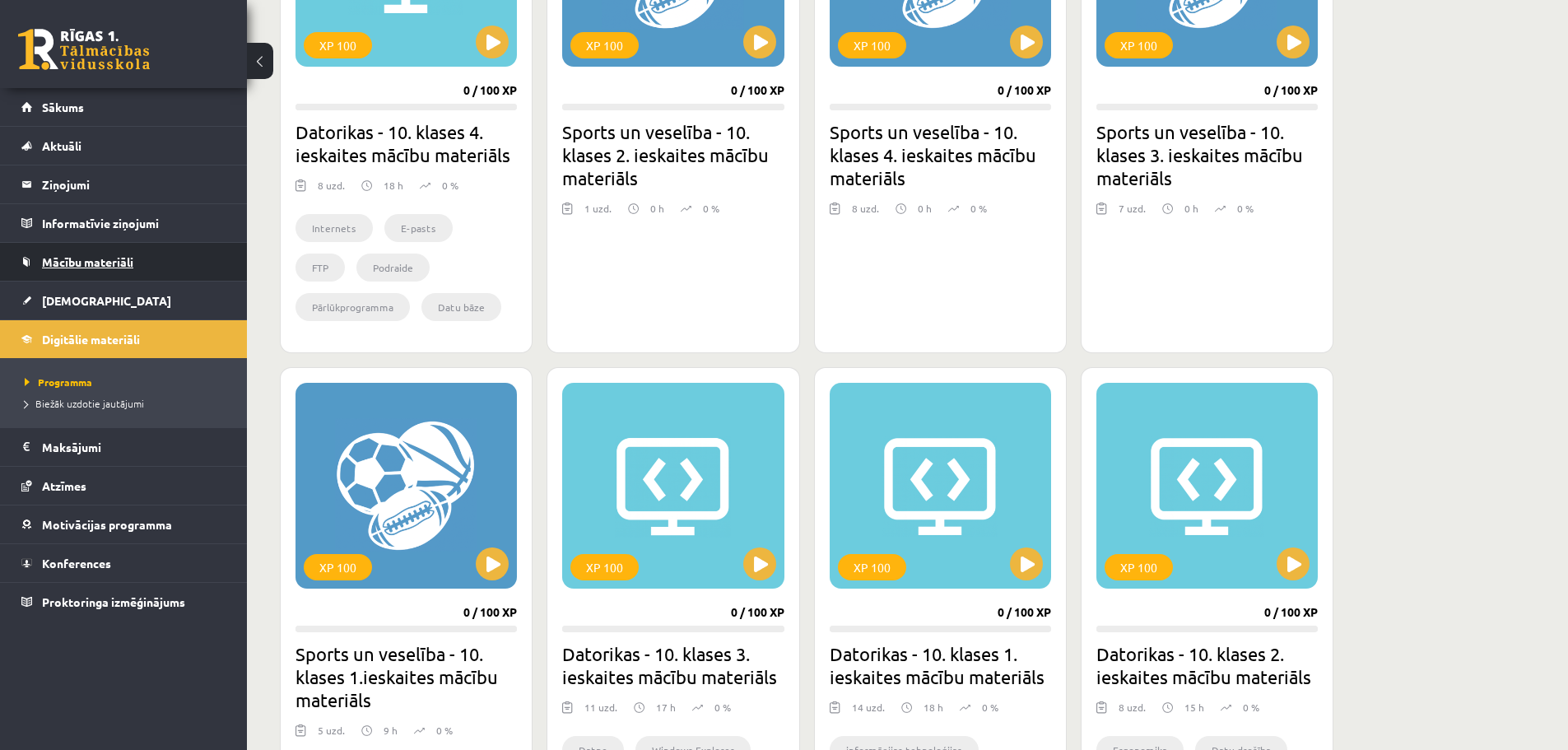
click at [205, 261] on link "Mācību materiāli" at bounding box center [124, 262] width 205 height 38
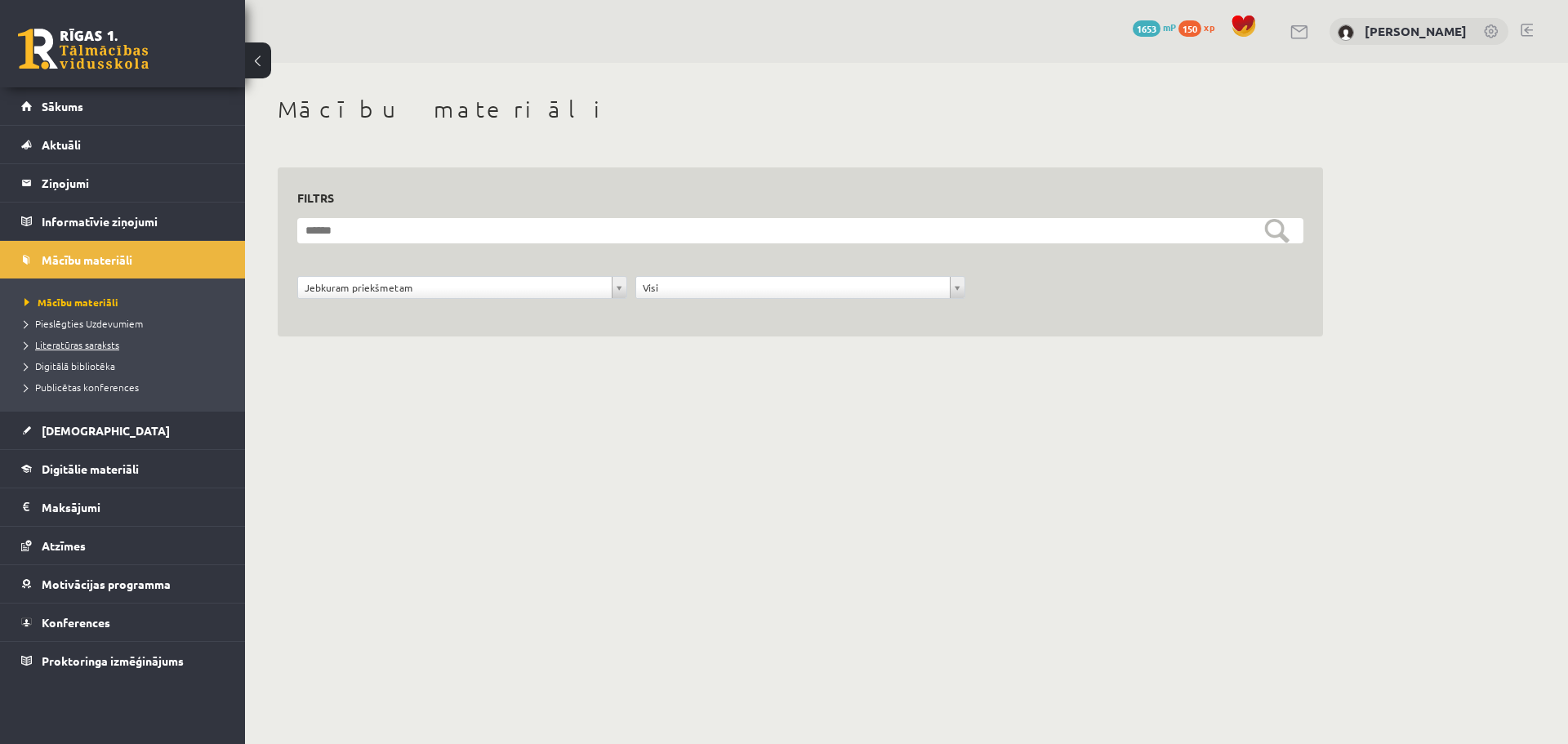
click at [113, 350] on link "Literatūras saraksts" at bounding box center [126, 345] width 205 height 15
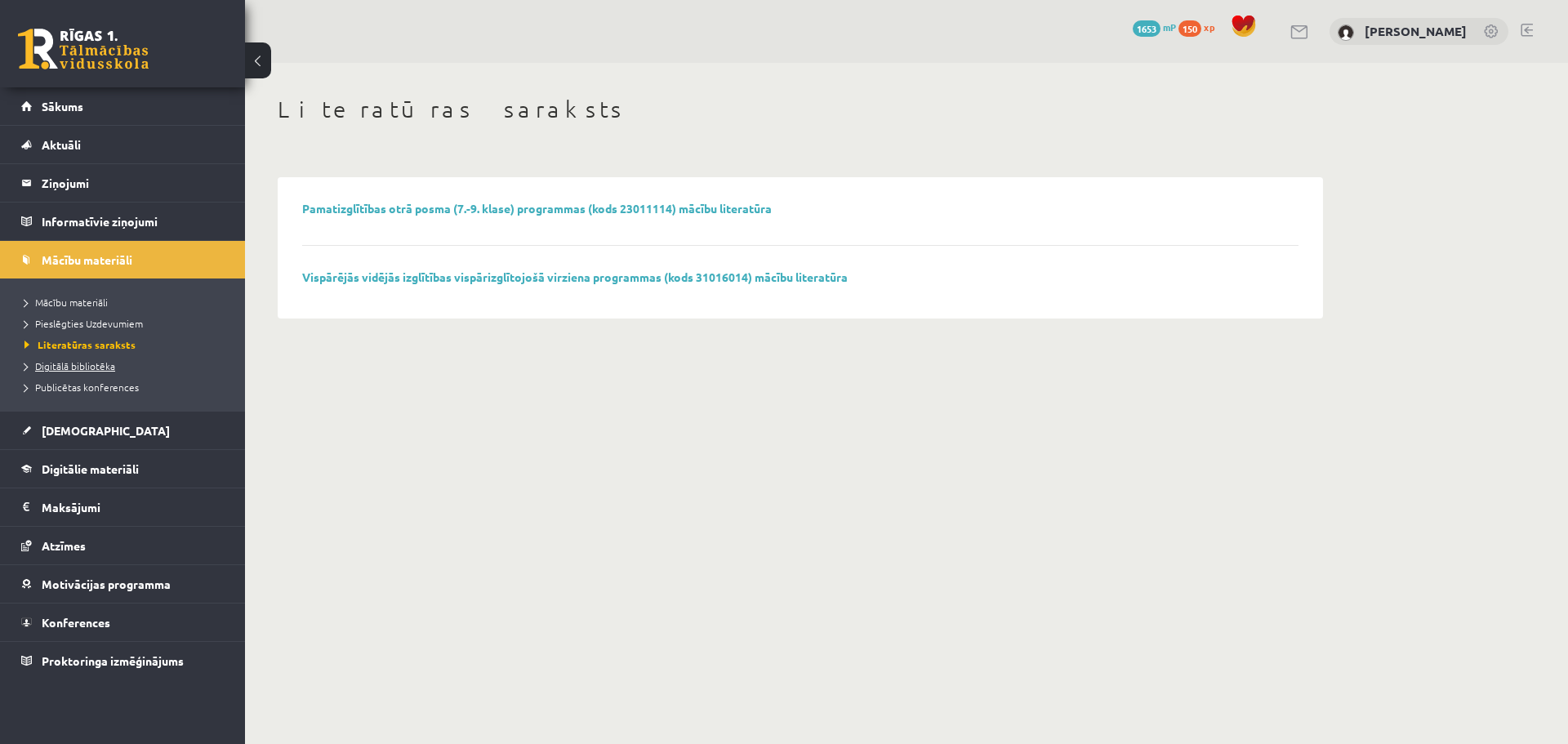
click at [92, 369] on span "Digitālā bibliotēka" at bounding box center [70, 366] width 90 height 13
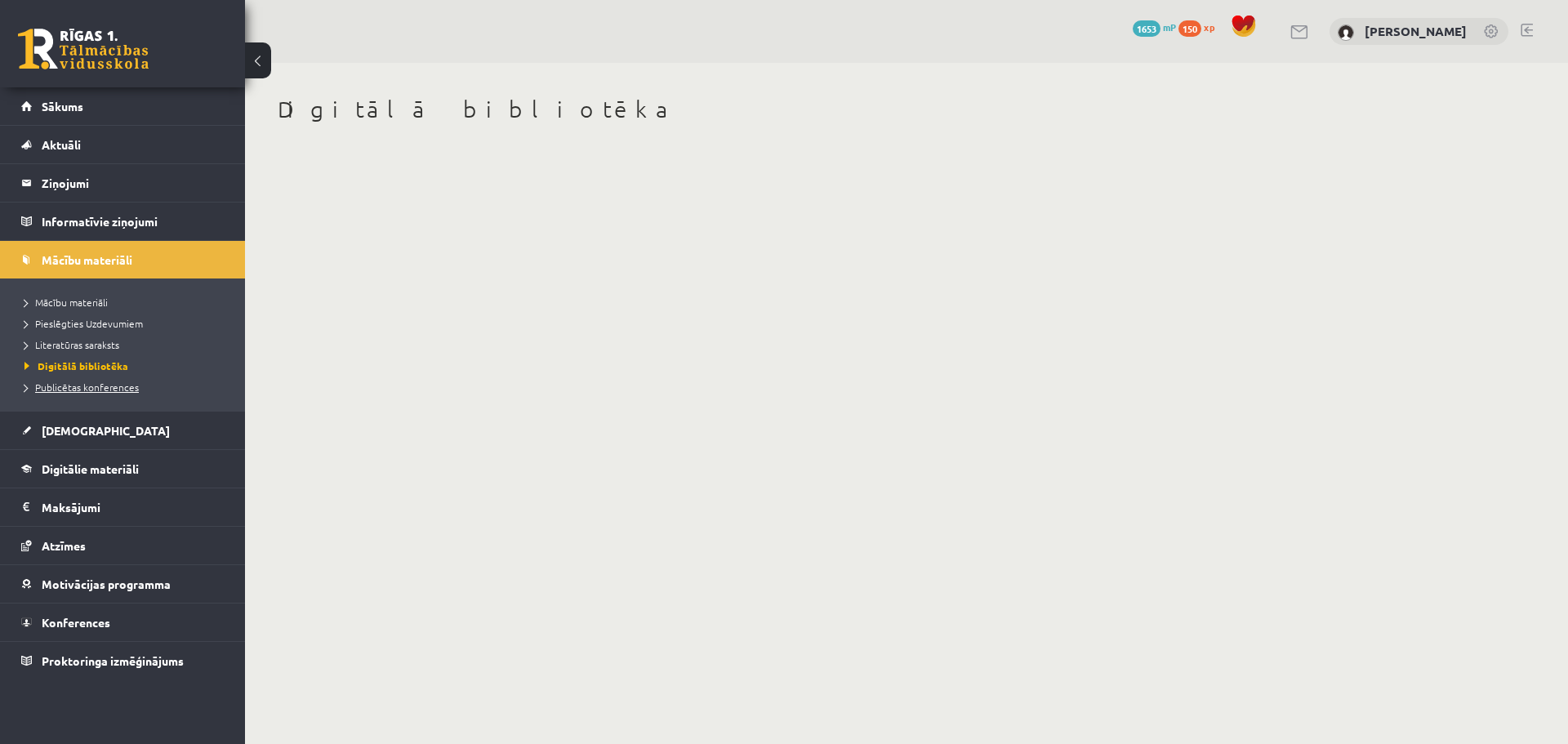
click at [91, 386] on span "Publicētas konferences" at bounding box center [81, 387] width 114 height 13
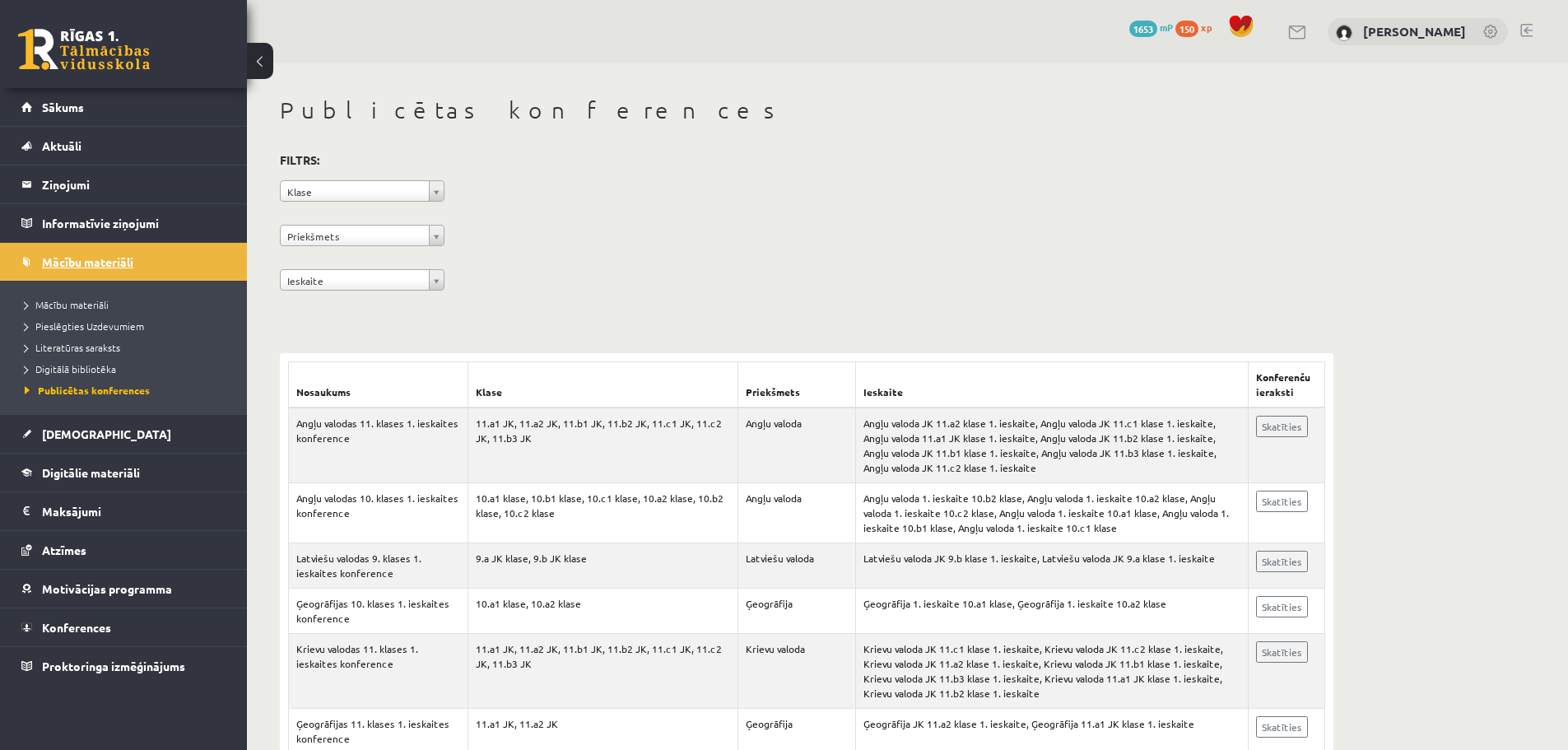
click at [166, 270] on link "Mācību materiāli" at bounding box center [124, 262] width 205 height 38
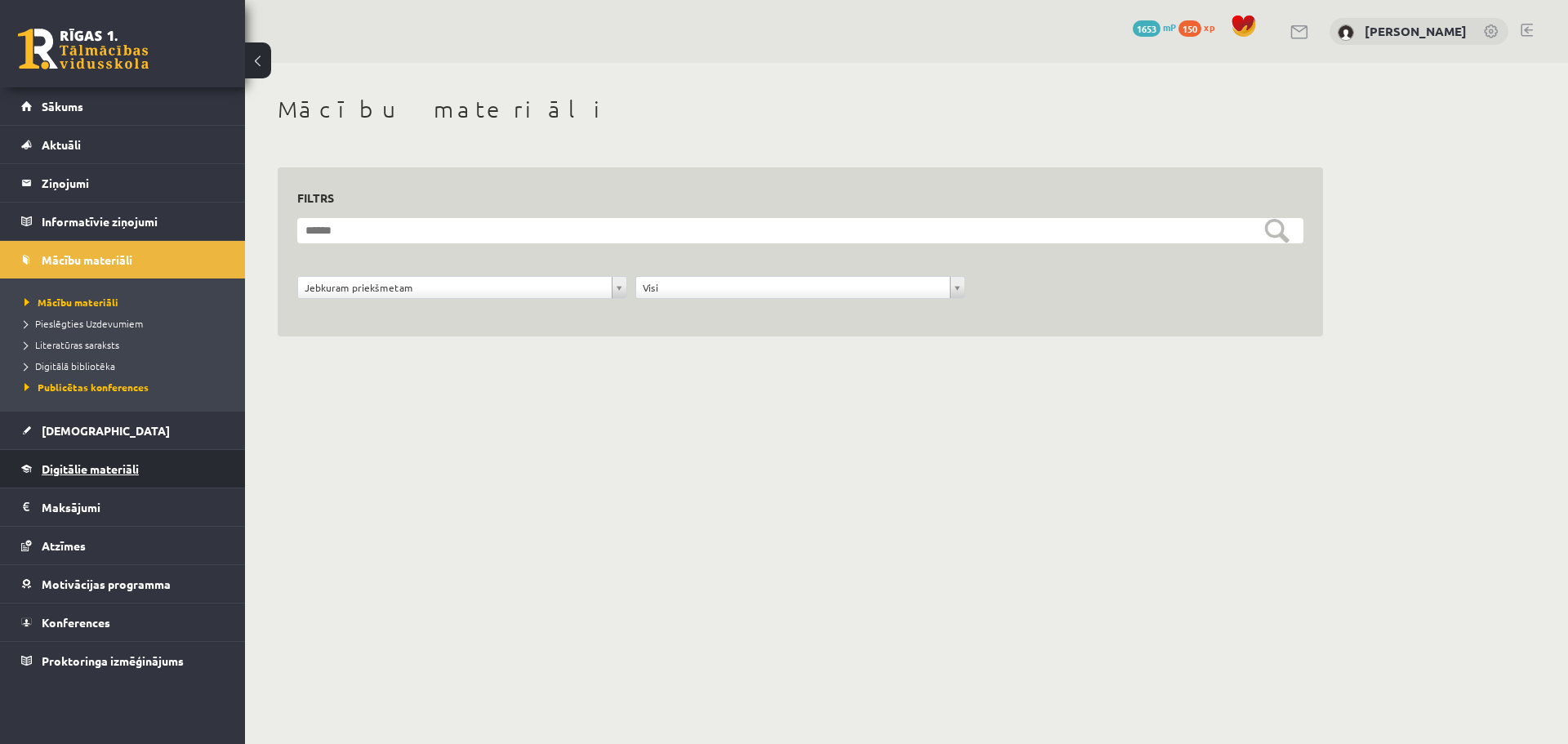
click at [177, 471] on link "Digitālie materiāli" at bounding box center [123, 469] width 204 height 38
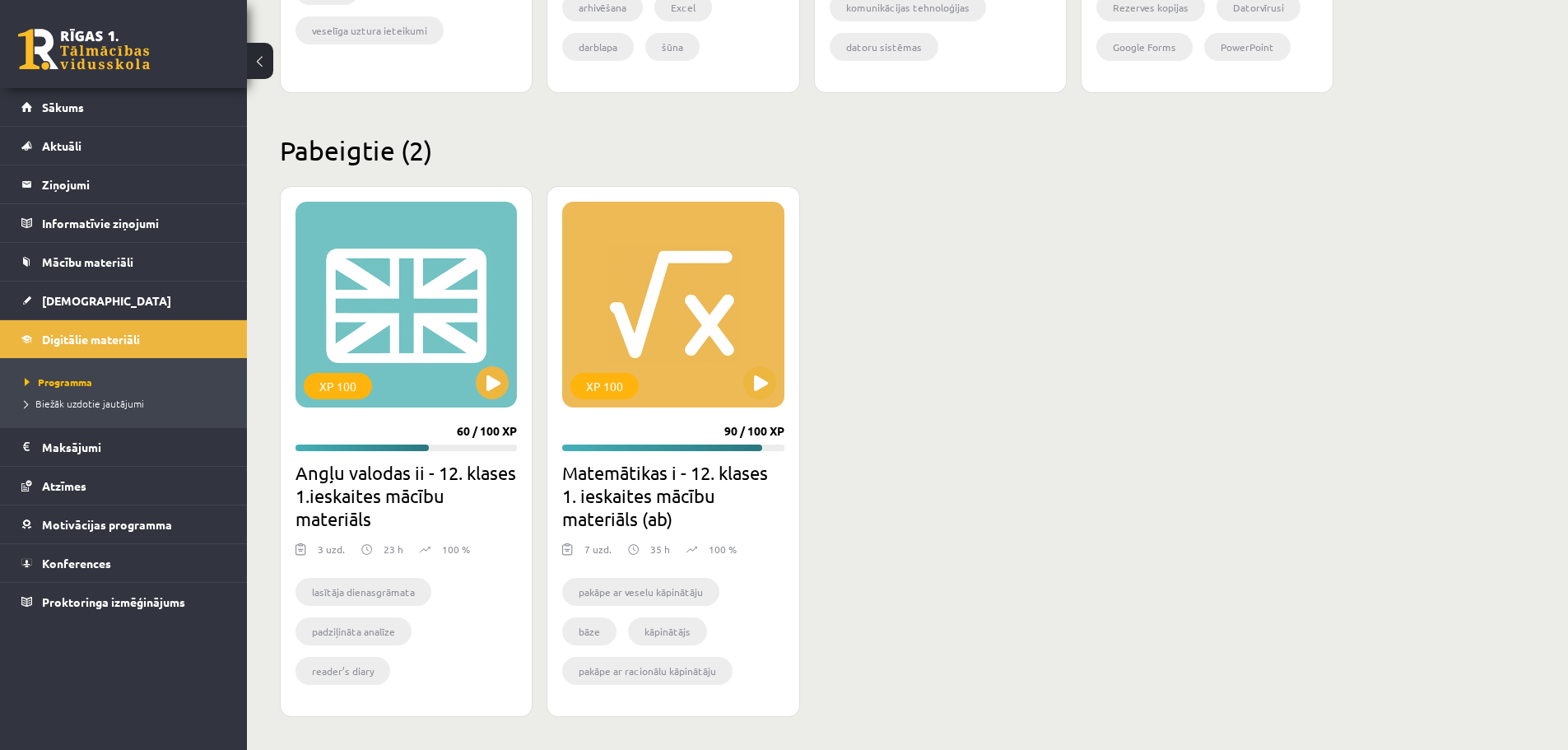
scroll to position [1389, 0]
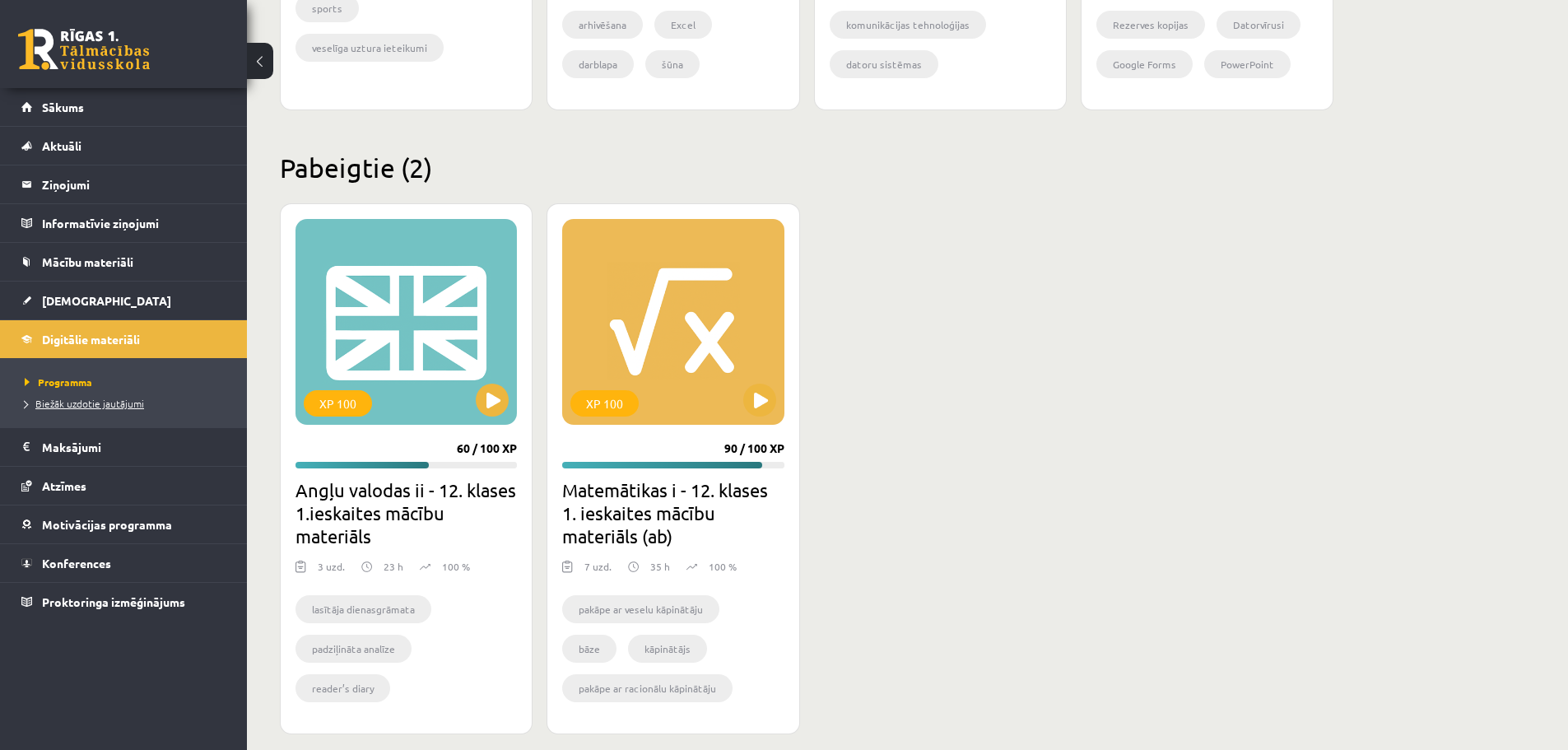
click at [127, 403] on span "Biežāk uzdotie jautājumi" at bounding box center [84, 403] width 119 height 13
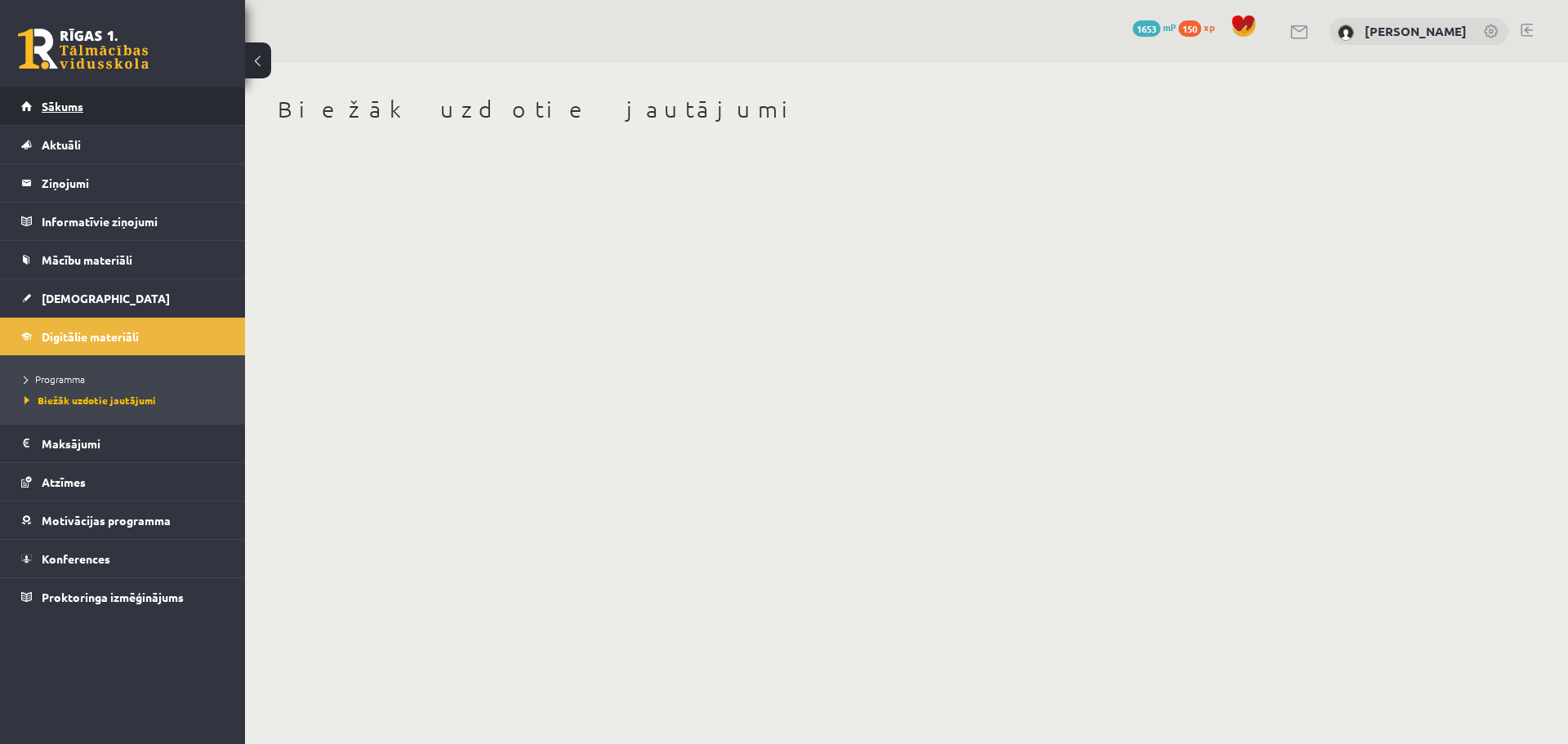
click at [100, 112] on link "Sākums" at bounding box center [123, 106] width 204 height 38
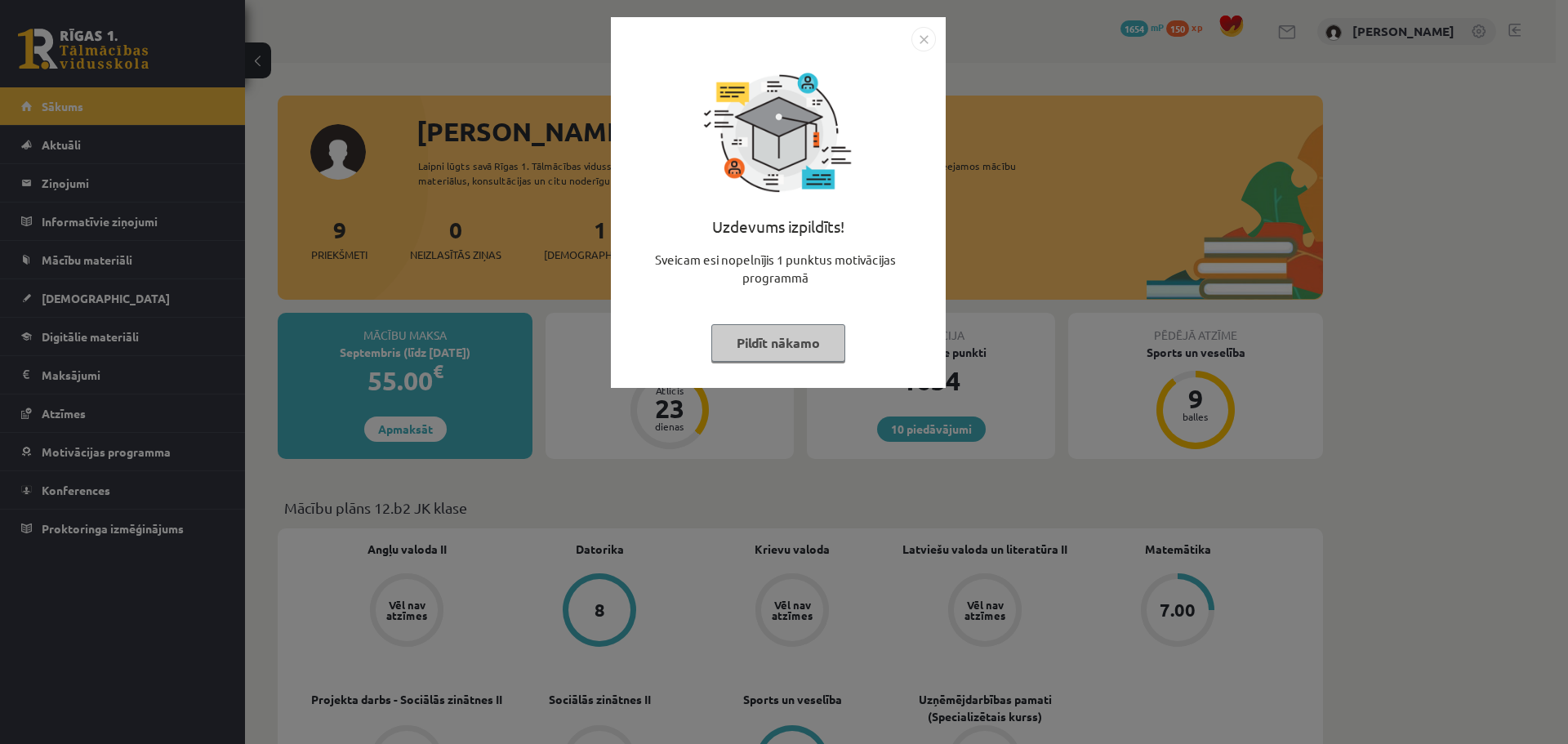
click at [916, 38] on img "Close" at bounding box center [924, 39] width 25 height 25
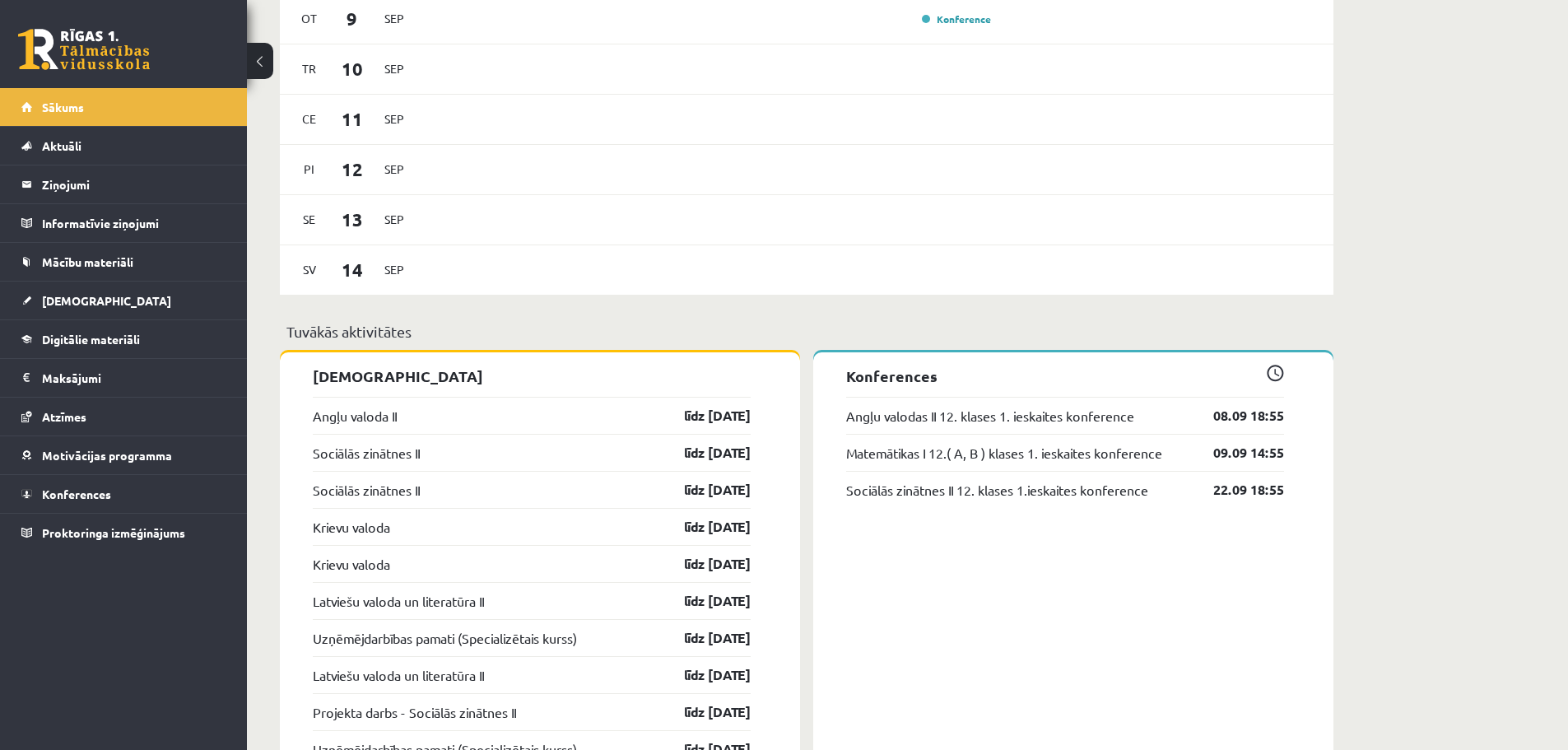
scroll to position [1017, 0]
